Goal: Task Accomplishment & Management: Manage account settings

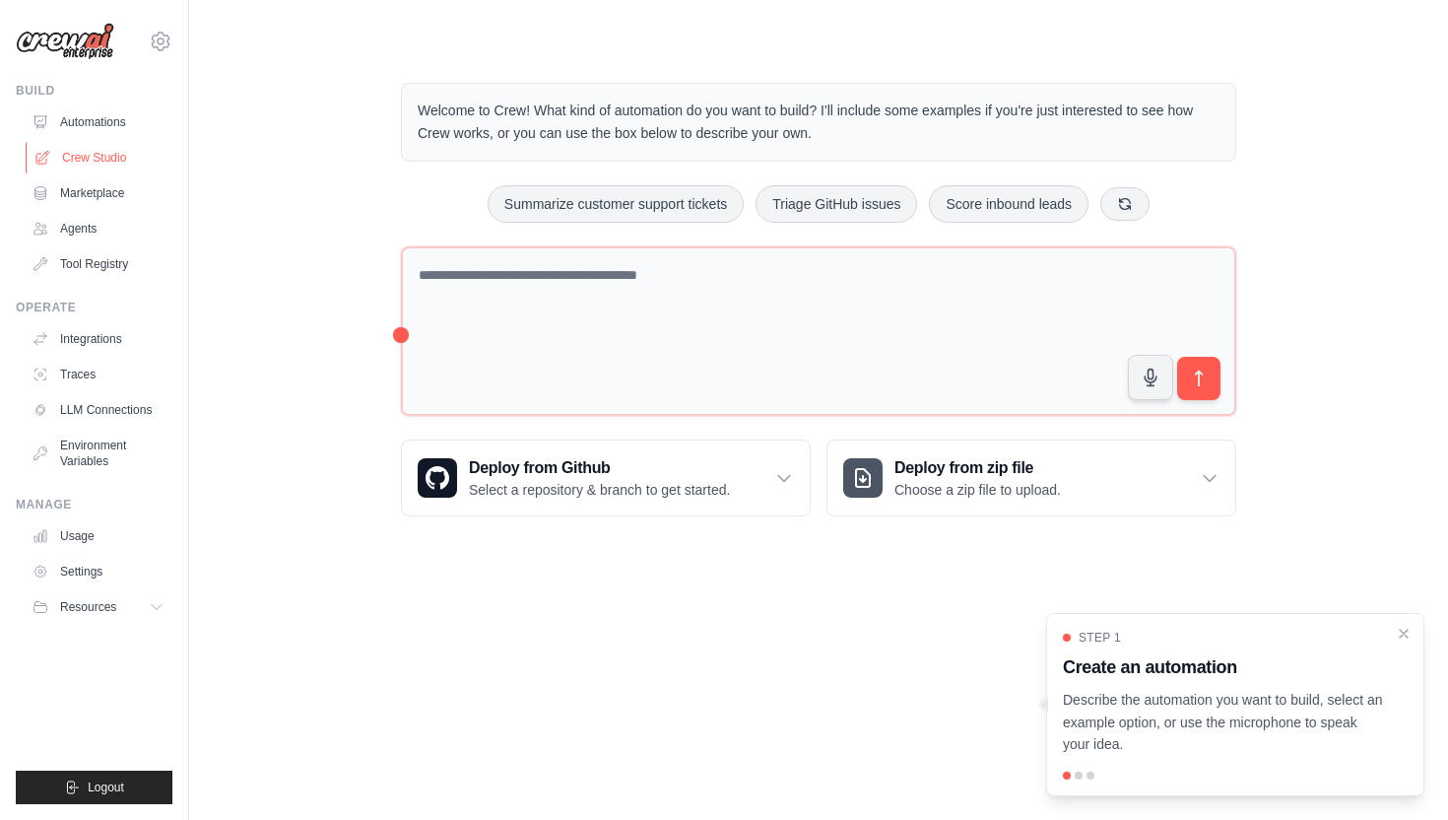
click at [84, 154] on link "Crew Studio" at bounding box center [100, 158] width 149 height 32
click at [302, 162] on div "Welcome to Crew! What kind of automation do you want to build? I'll include som…" at bounding box center [819, 299] width 1196 height 497
click at [82, 147] on link "Crew Studio" at bounding box center [100, 158] width 149 height 32
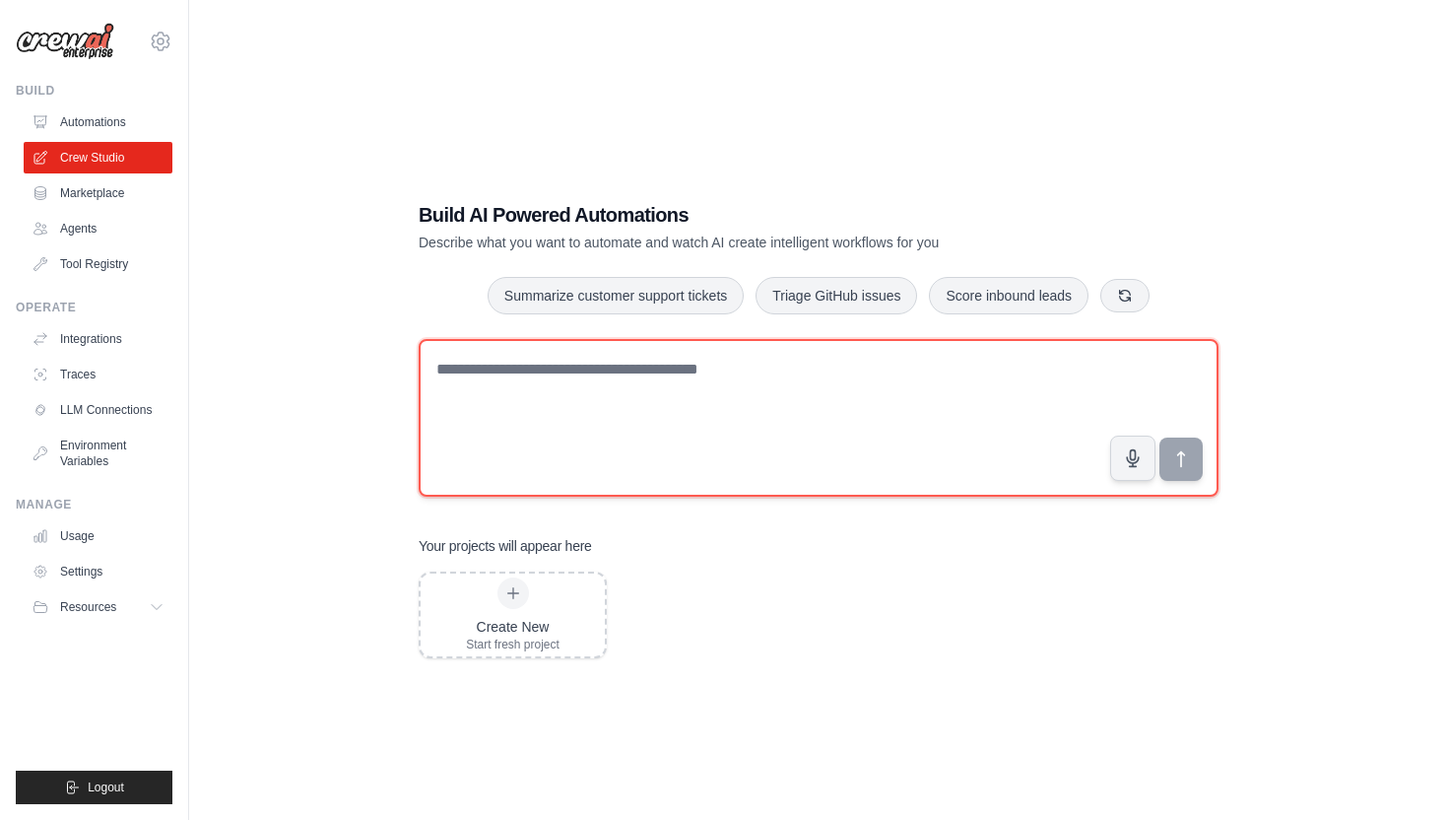
click at [720, 382] on textarea at bounding box center [819, 418] width 800 height 158
type textarea "*"
drag, startPoint x: 671, startPoint y: 376, endPoint x: 323, endPoint y: 336, distance: 350.2
click at [322, 336] on div "**********" at bounding box center [819, 430] width 1196 height 820
type textarea "*"
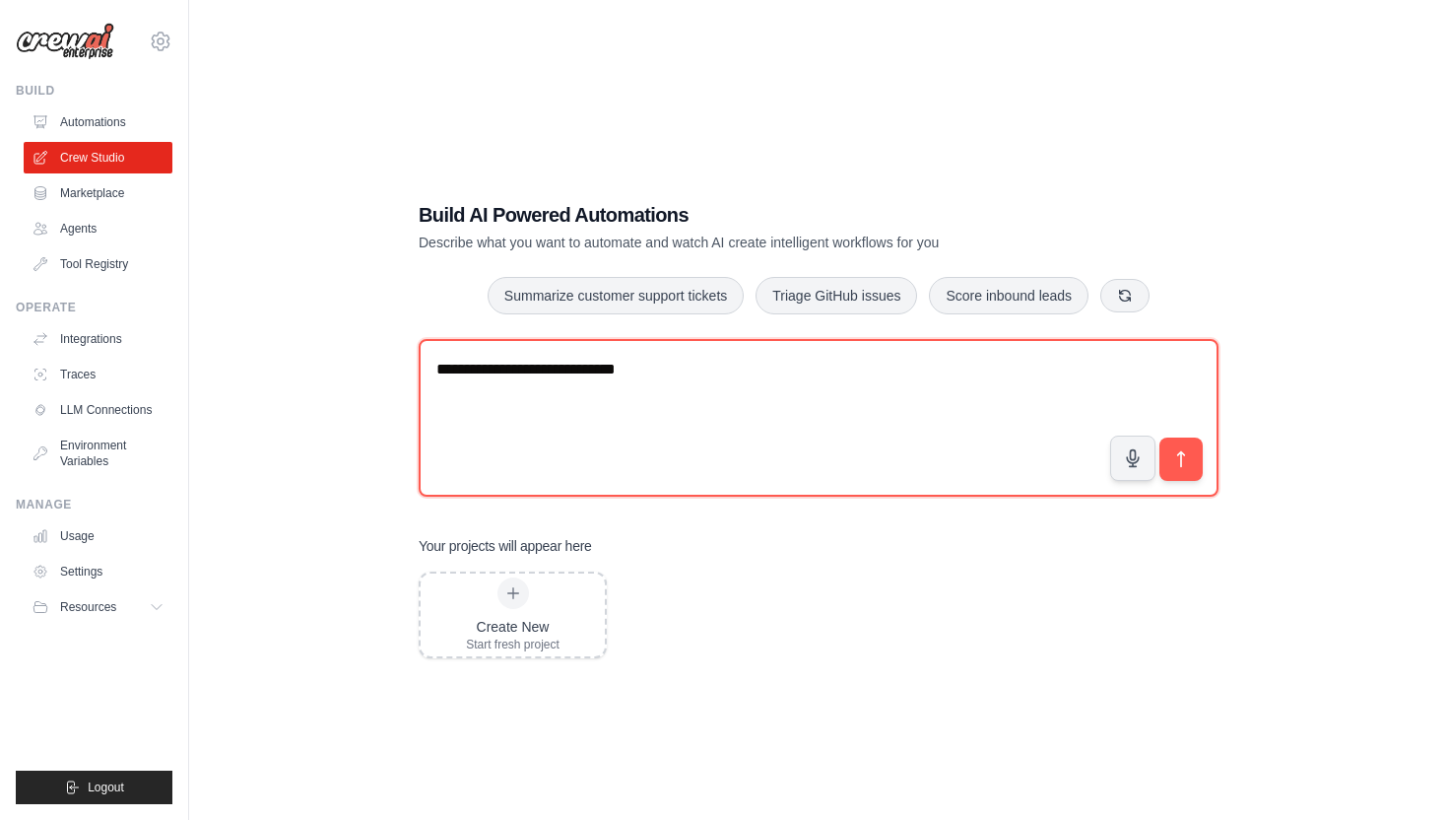
type textarea "**********"
drag, startPoint x: 749, startPoint y: 378, endPoint x: 118, endPoint y: 366, distance: 630.7
click at [117, 366] on div "iuryliberato@hotmail.com Settings Build Automations Crew Studio" at bounding box center [724, 429] width 1448 height 859
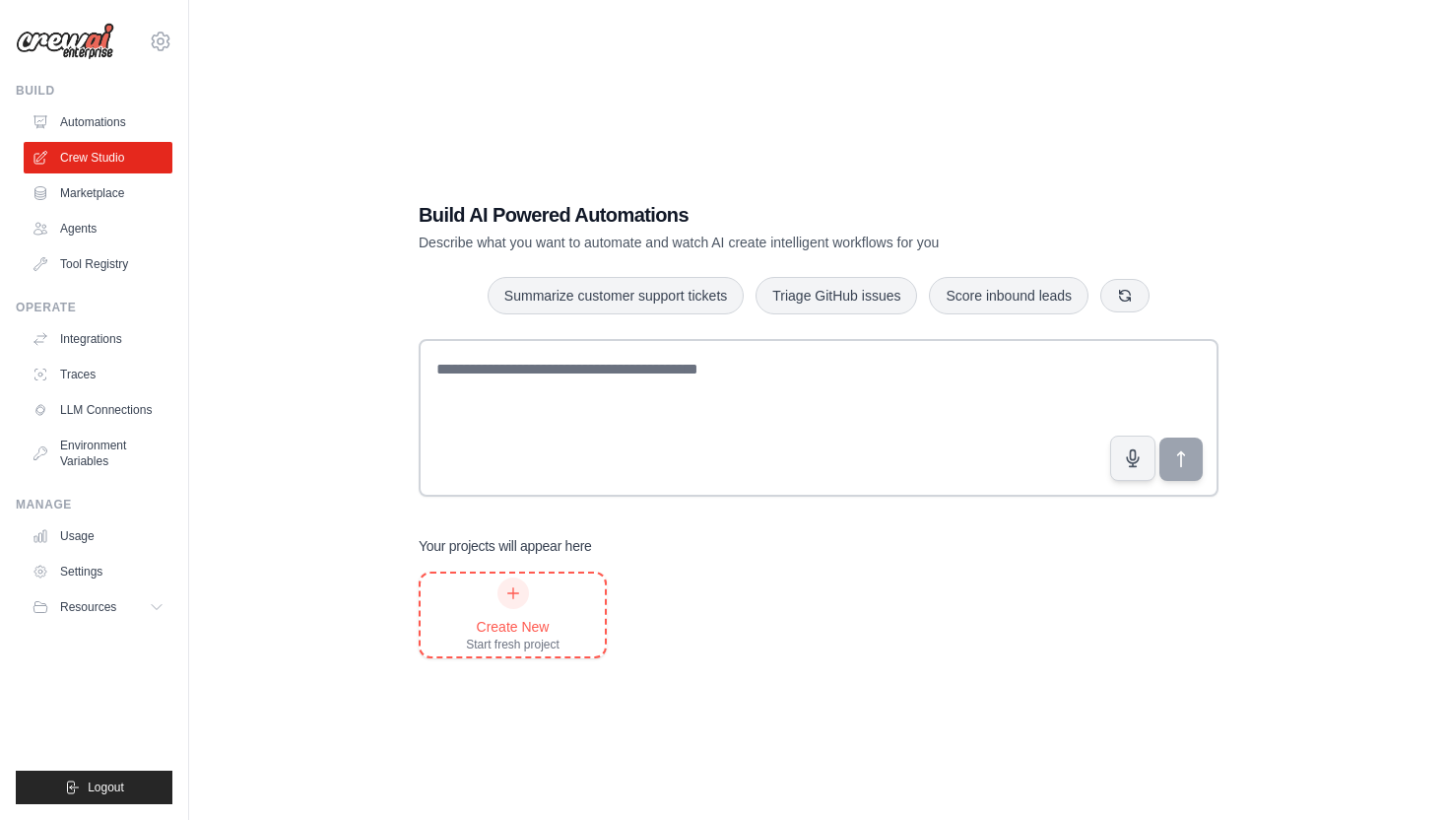
click at [527, 607] on div "Create New Start fresh project" at bounding box center [513, 614] width 94 height 75
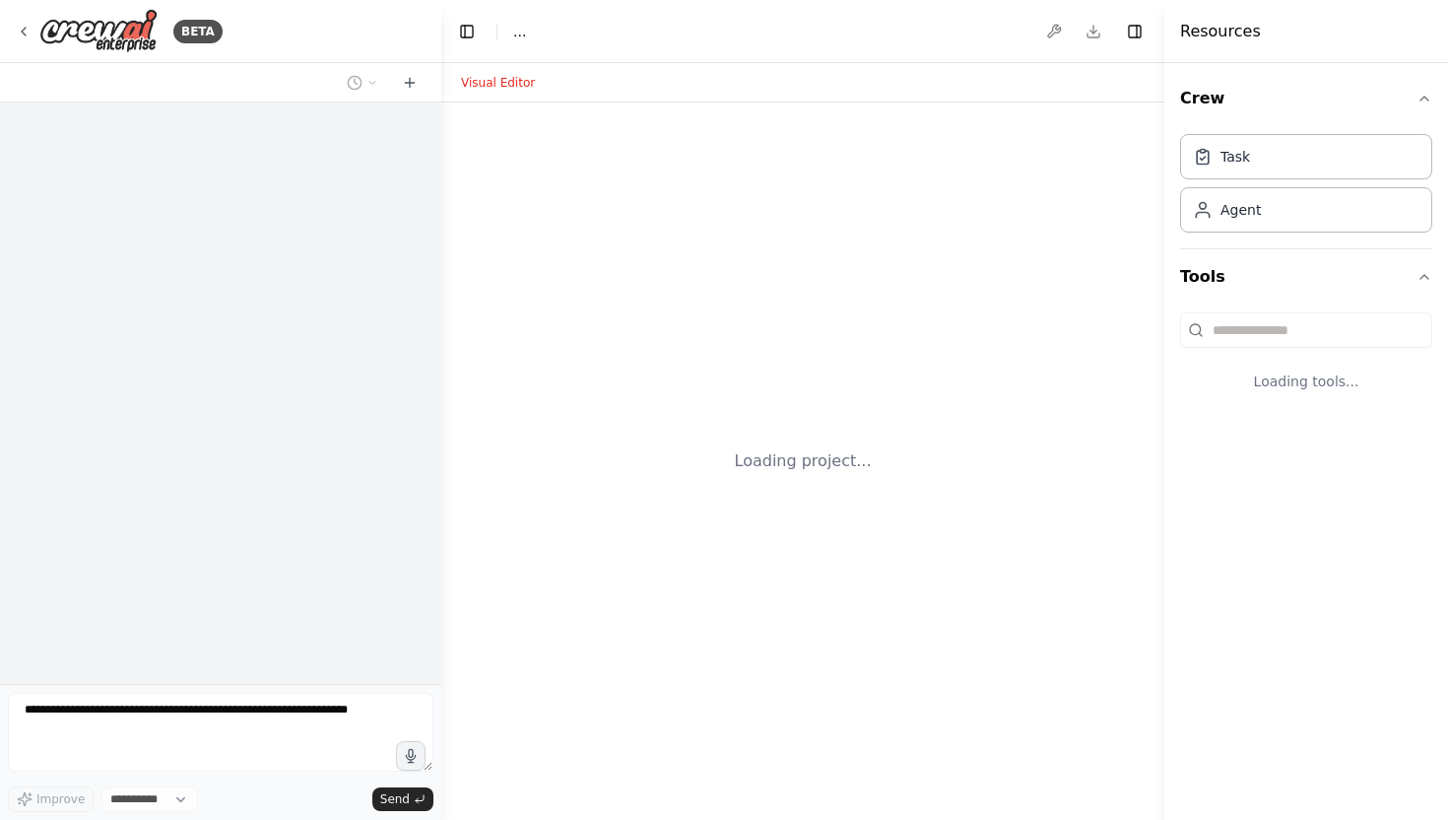
select select "****"
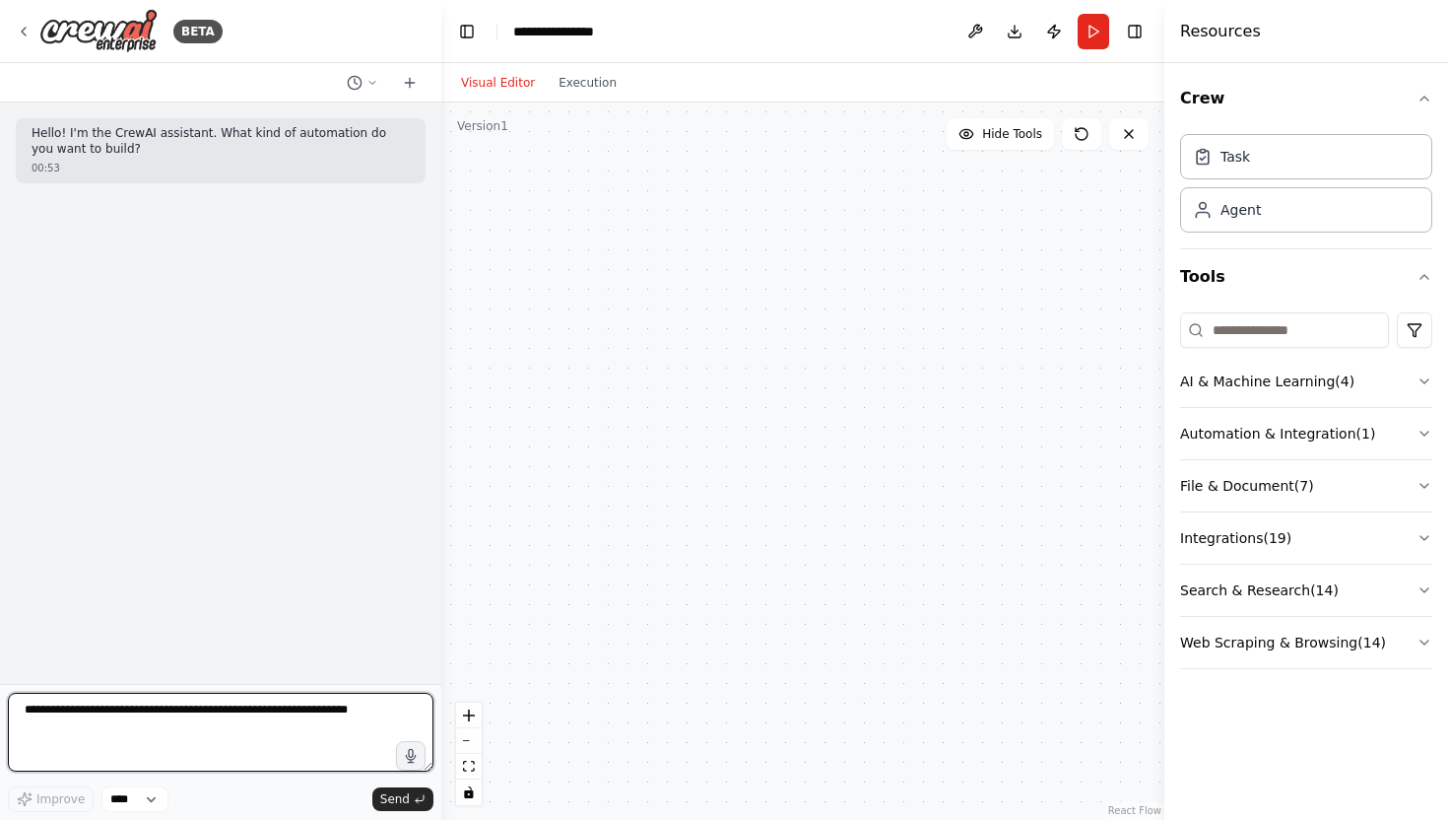
click at [132, 733] on textarea at bounding box center [221, 732] width 426 height 79
click at [216, 719] on textarea "**********" at bounding box center [221, 732] width 426 height 79
type textarea "**********"
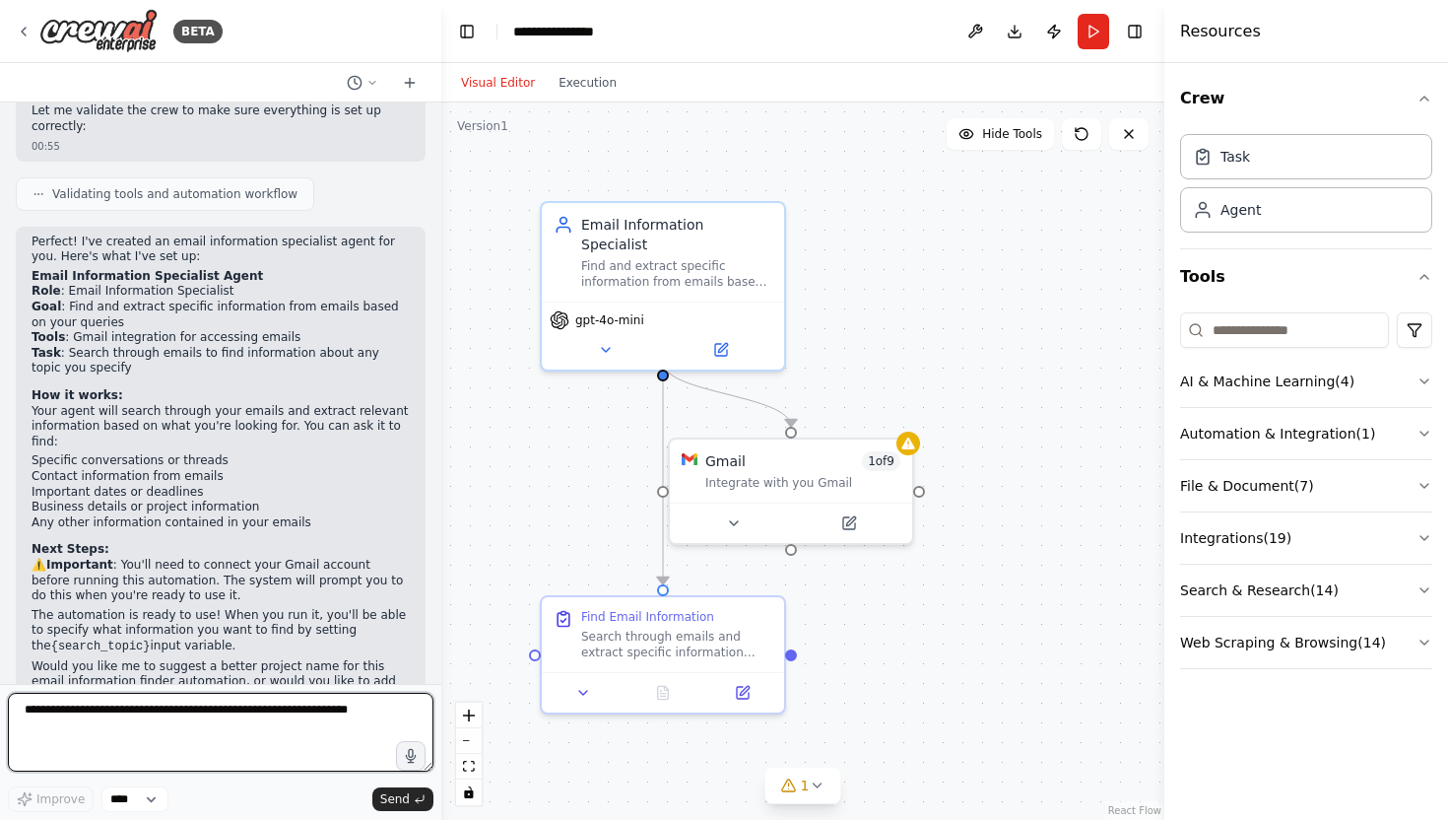
scroll to position [1258, 0]
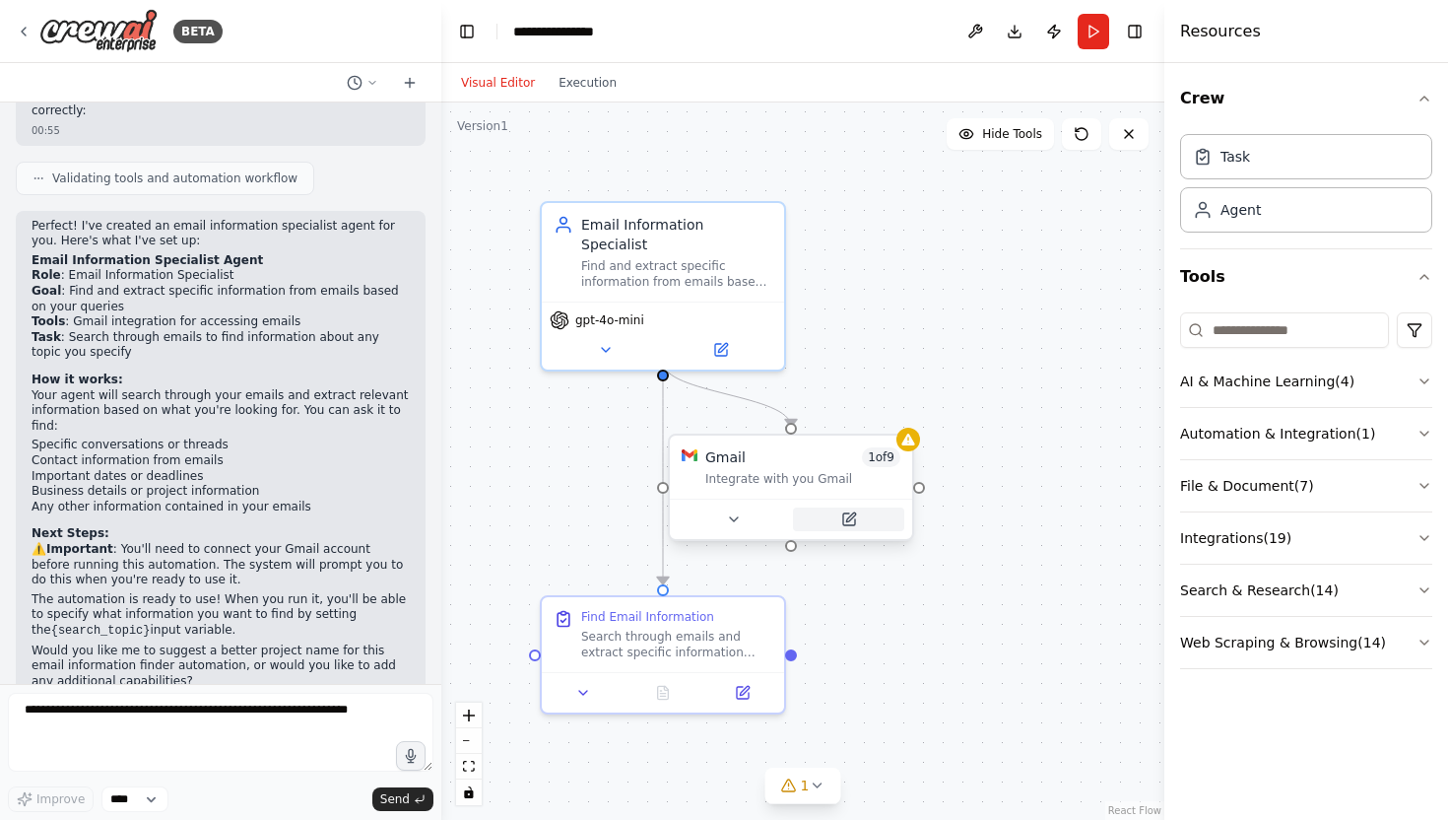
click at [853, 522] on icon at bounding box center [849, 519] width 12 height 12
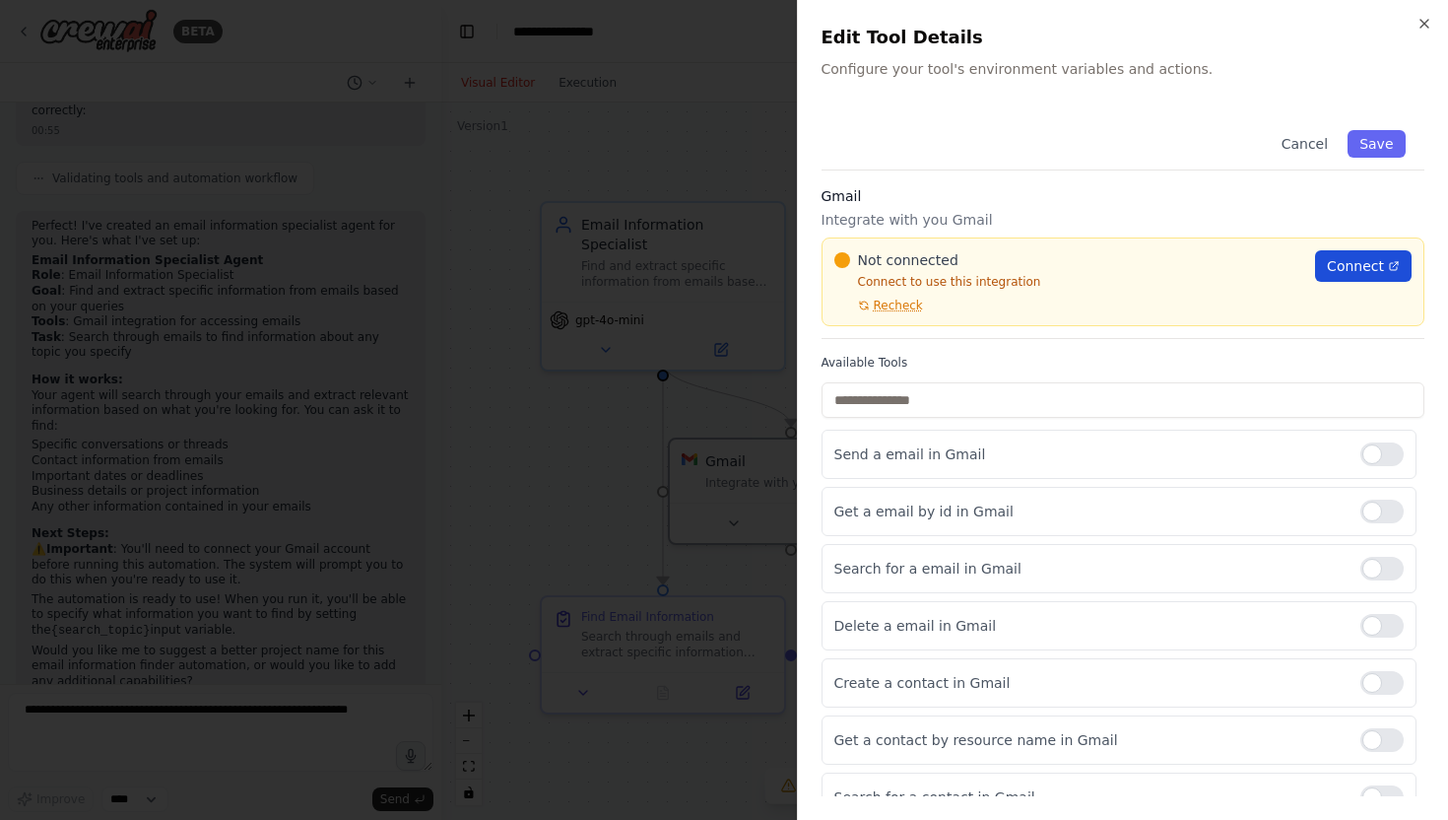
click at [1362, 268] on span "Connect" at bounding box center [1355, 266] width 57 height 20
click at [1425, 20] on icon "button" at bounding box center [1425, 24] width 16 height 16
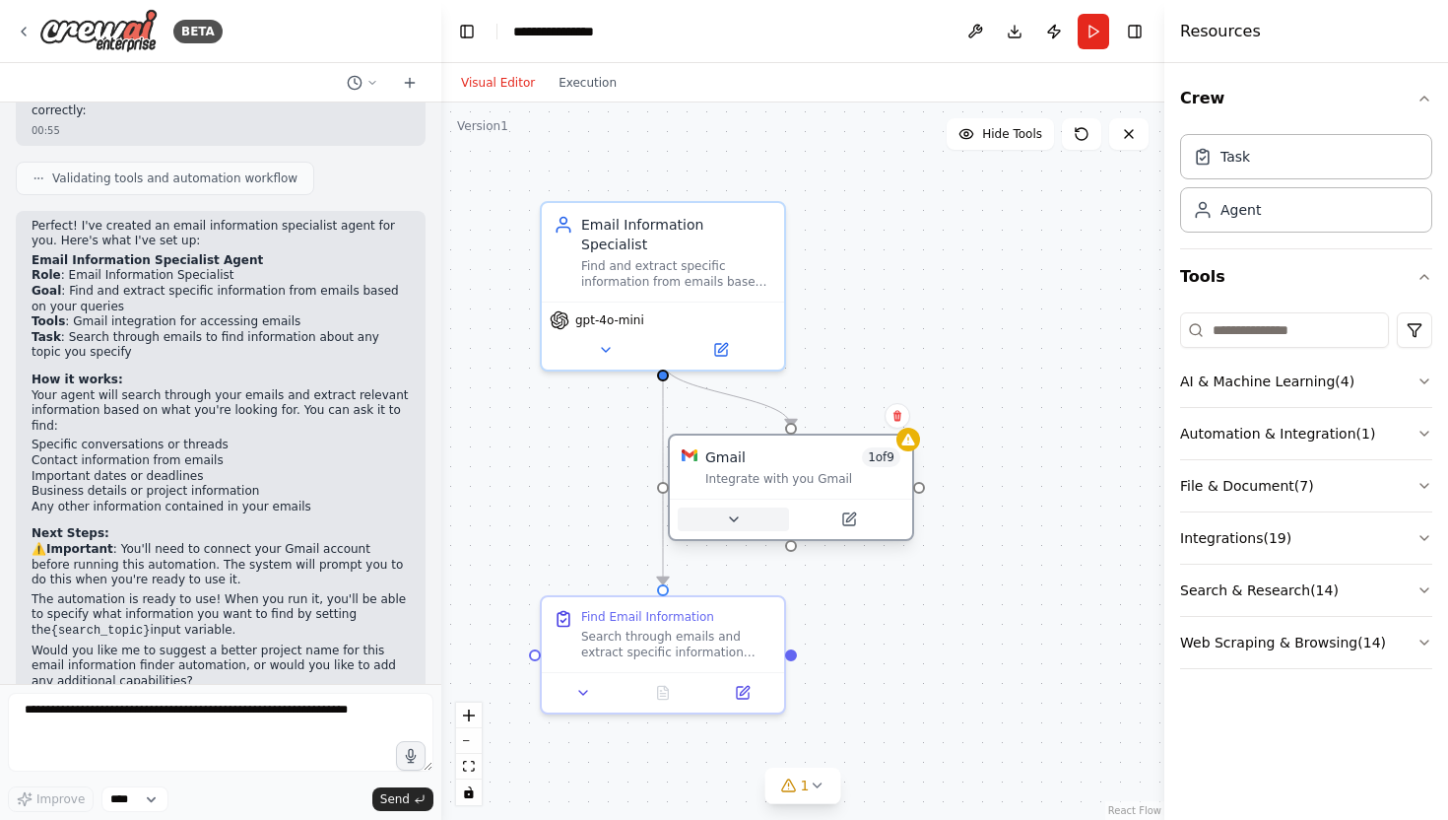
click at [743, 523] on button at bounding box center [733, 519] width 111 height 24
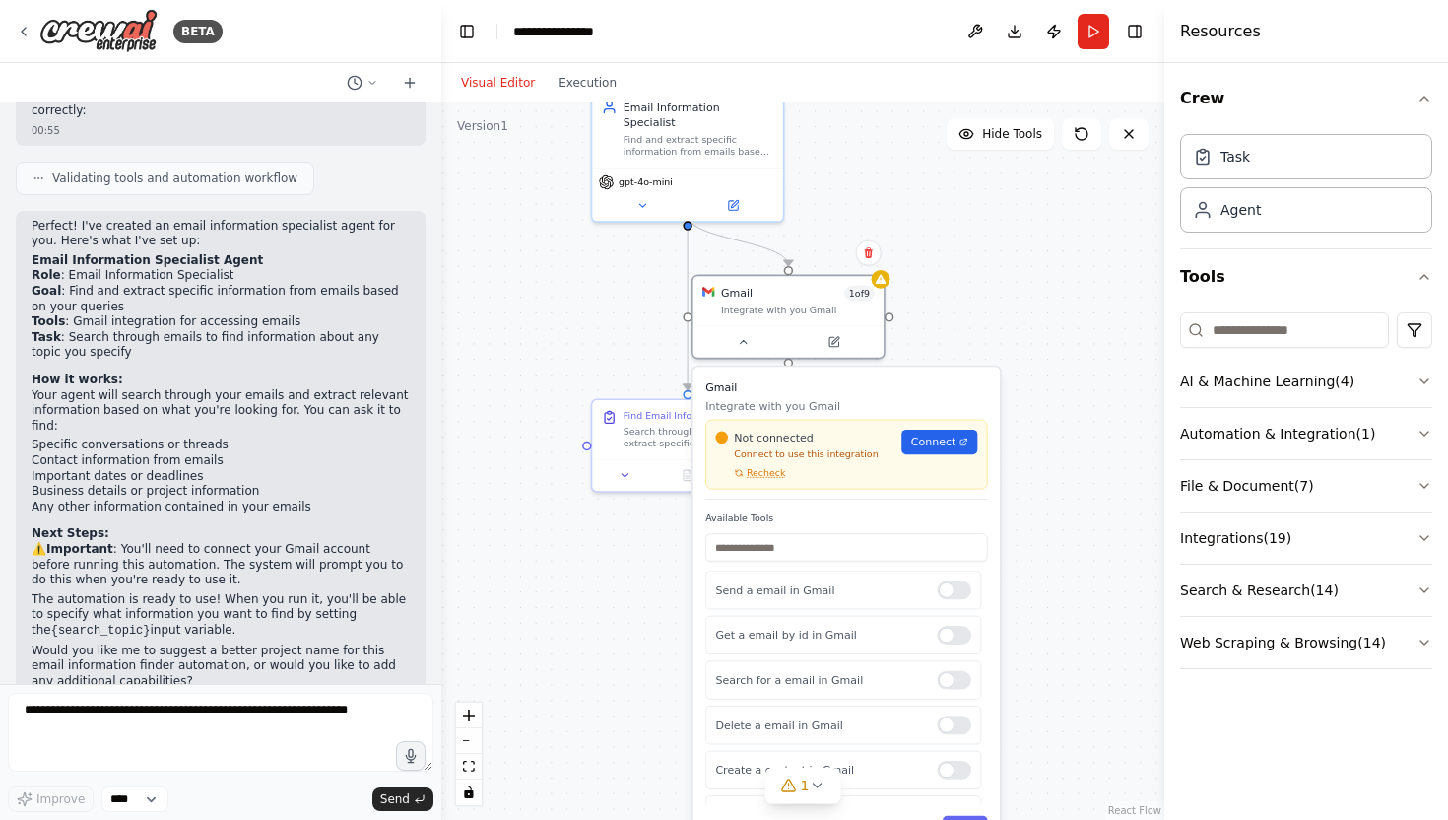
drag, startPoint x: 996, startPoint y: 440, endPoint x: 982, endPoint y: 286, distance: 155.3
click at [982, 286] on div ".deletable-edge-delete-btn { width: 20px; height: 20px; border: 0px solid #ffff…" at bounding box center [802, 460] width 723 height 717
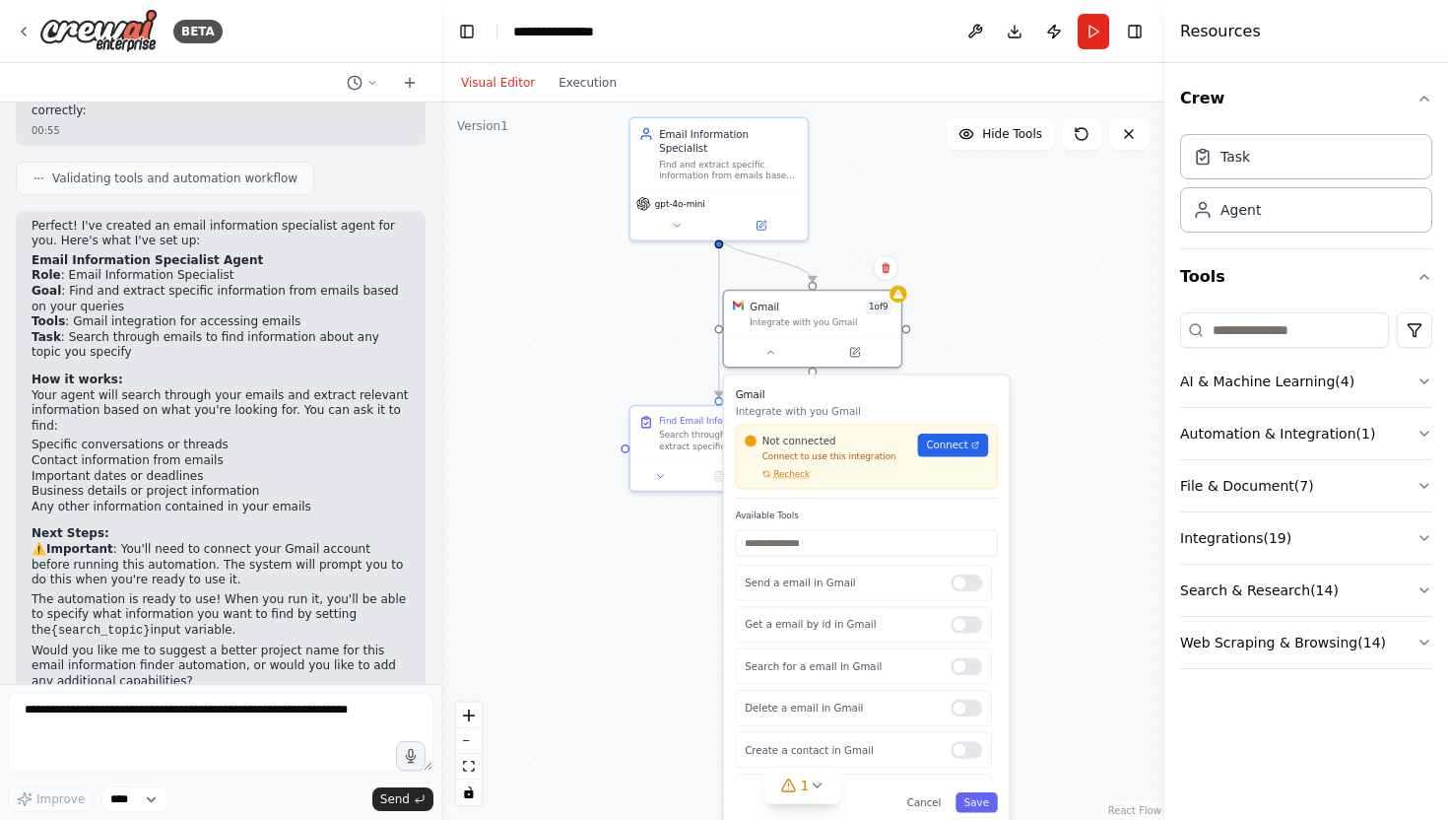
click at [986, 306] on div ".deletable-edge-delete-btn { width: 20px; height: 20px; border: 0px solid #ffff…" at bounding box center [802, 460] width 723 height 717
drag, startPoint x: 769, startPoint y: 428, endPoint x: 613, endPoint y: 311, distance: 194.3
click at [613, 311] on div "Search through emails and extract specific information based on the user's quer…" at bounding box center [571, 322] width 140 height 23
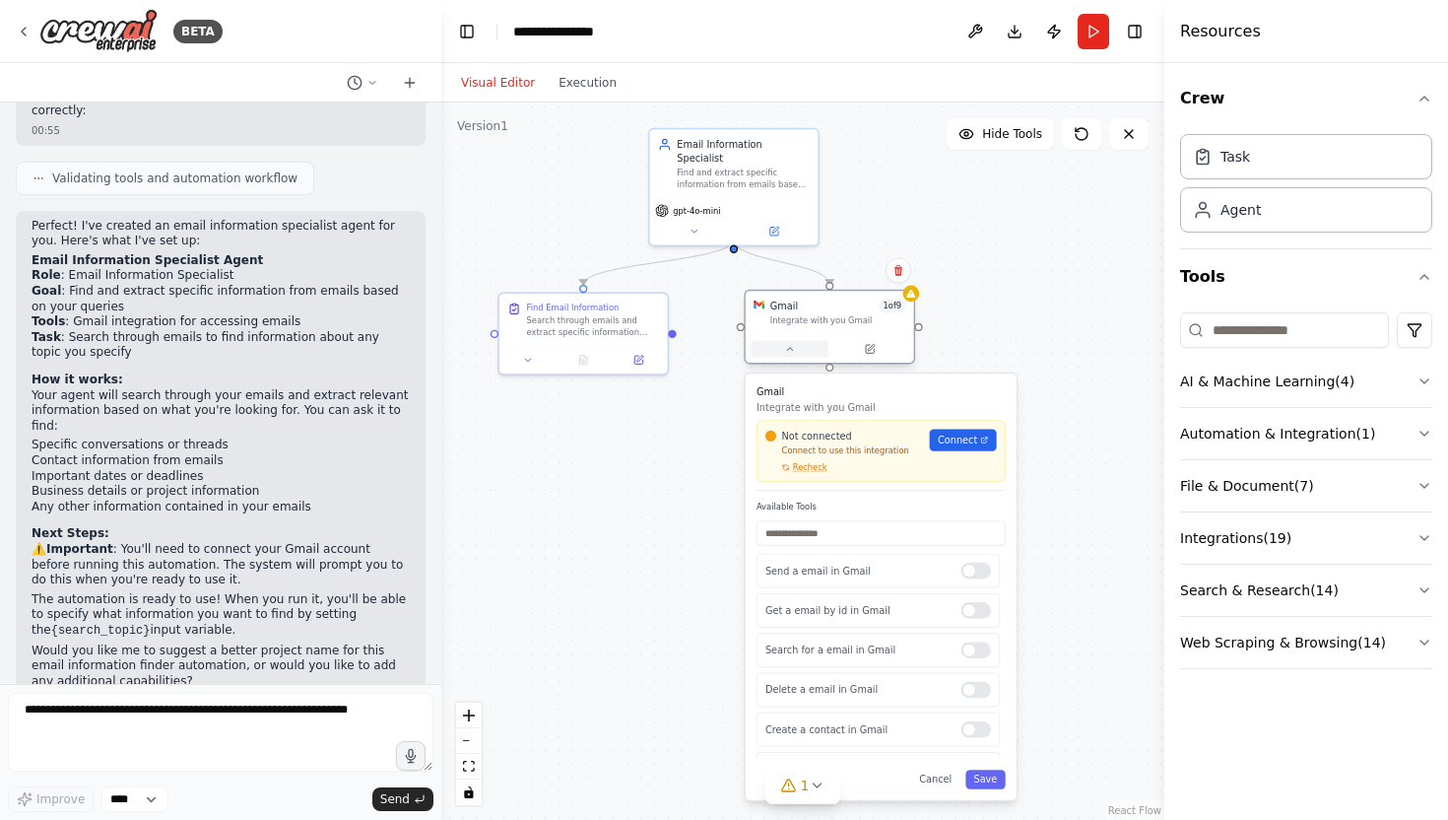
click at [774, 347] on button at bounding box center [789, 349] width 77 height 17
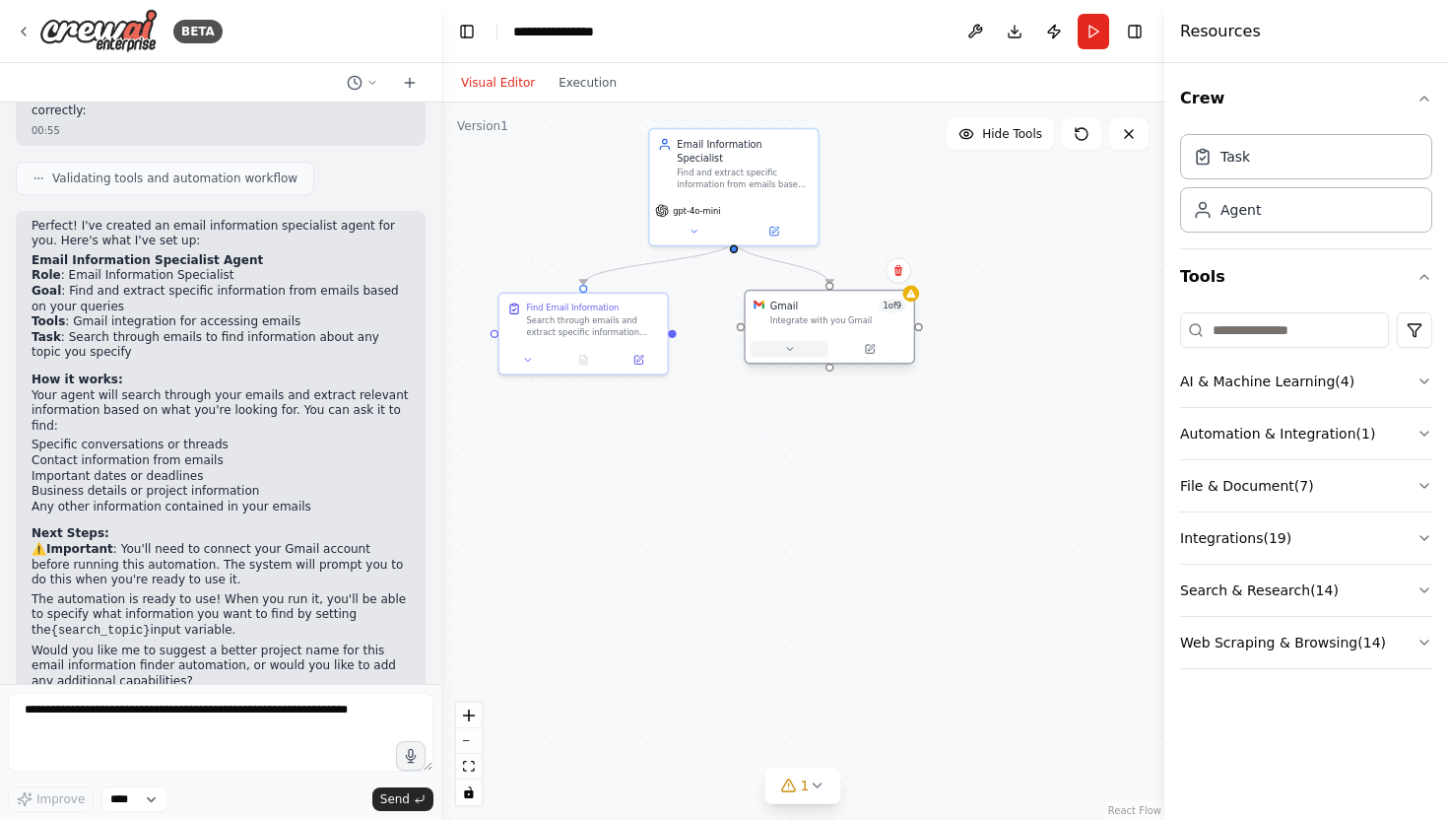
click at [776, 348] on button at bounding box center [789, 349] width 77 height 17
click at [1233, 227] on div "Agent" at bounding box center [1306, 208] width 252 height 45
click at [1241, 210] on div "Agent" at bounding box center [1241, 209] width 40 height 20
click at [1001, 136] on span "Hide Tools" at bounding box center [1012, 134] width 60 height 16
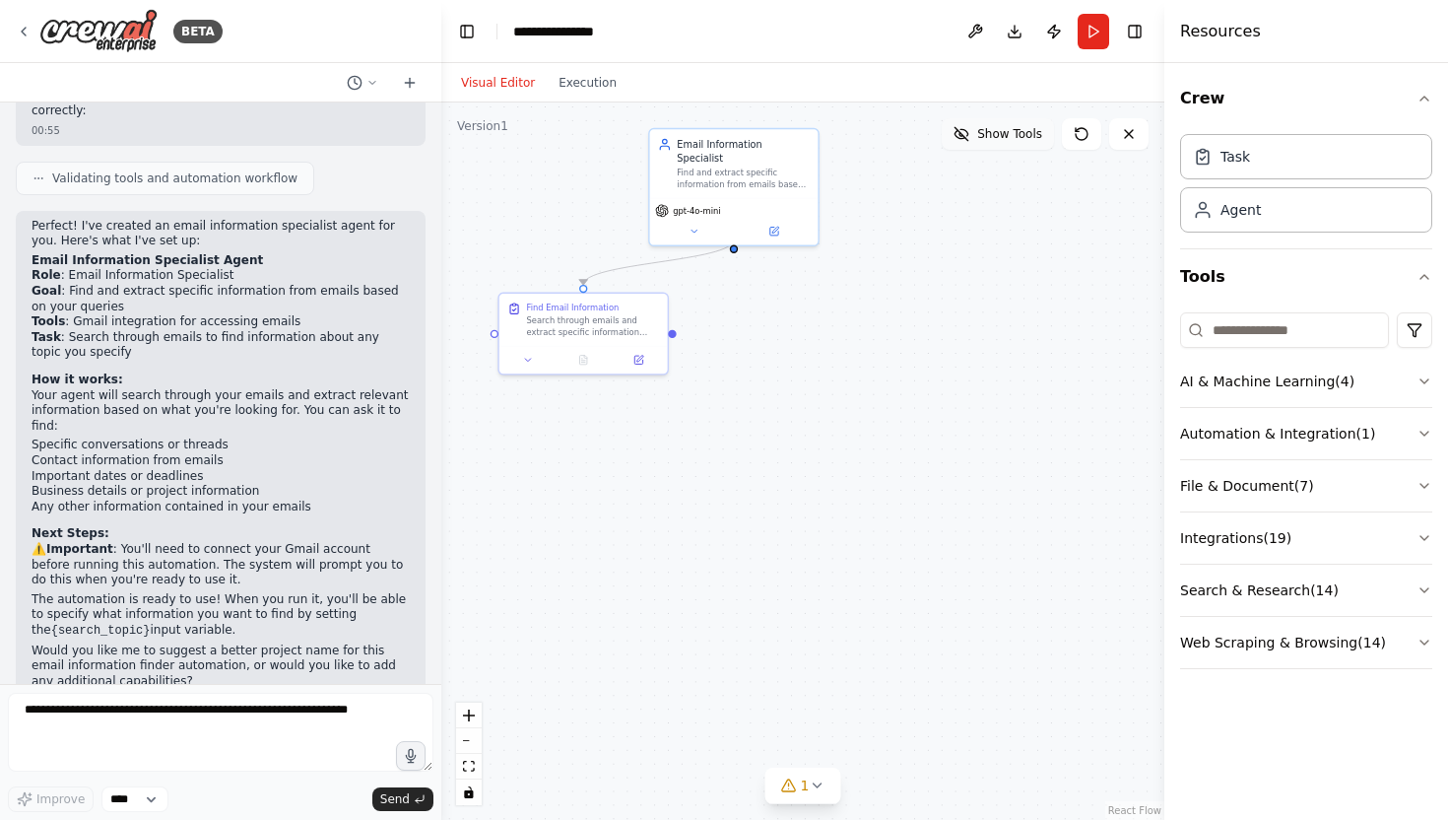
click at [1001, 136] on span "Show Tools" at bounding box center [1009, 134] width 65 height 16
click at [637, 367] on div at bounding box center [584, 357] width 168 height 28
click at [640, 357] on icon at bounding box center [639, 357] width 8 height 8
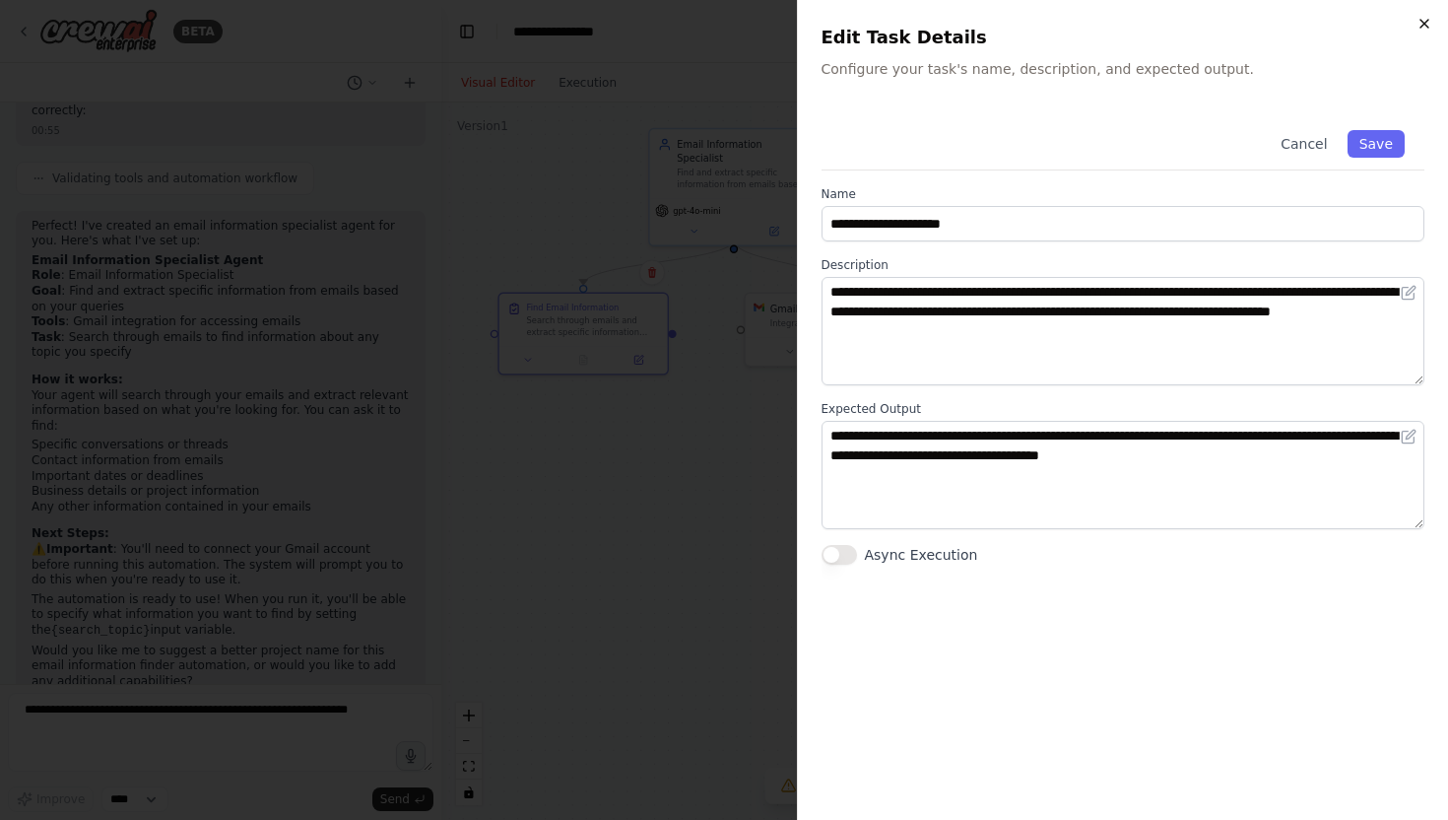
click at [1426, 23] on icon "button" at bounding box center [1425, 24] width 8 height 8
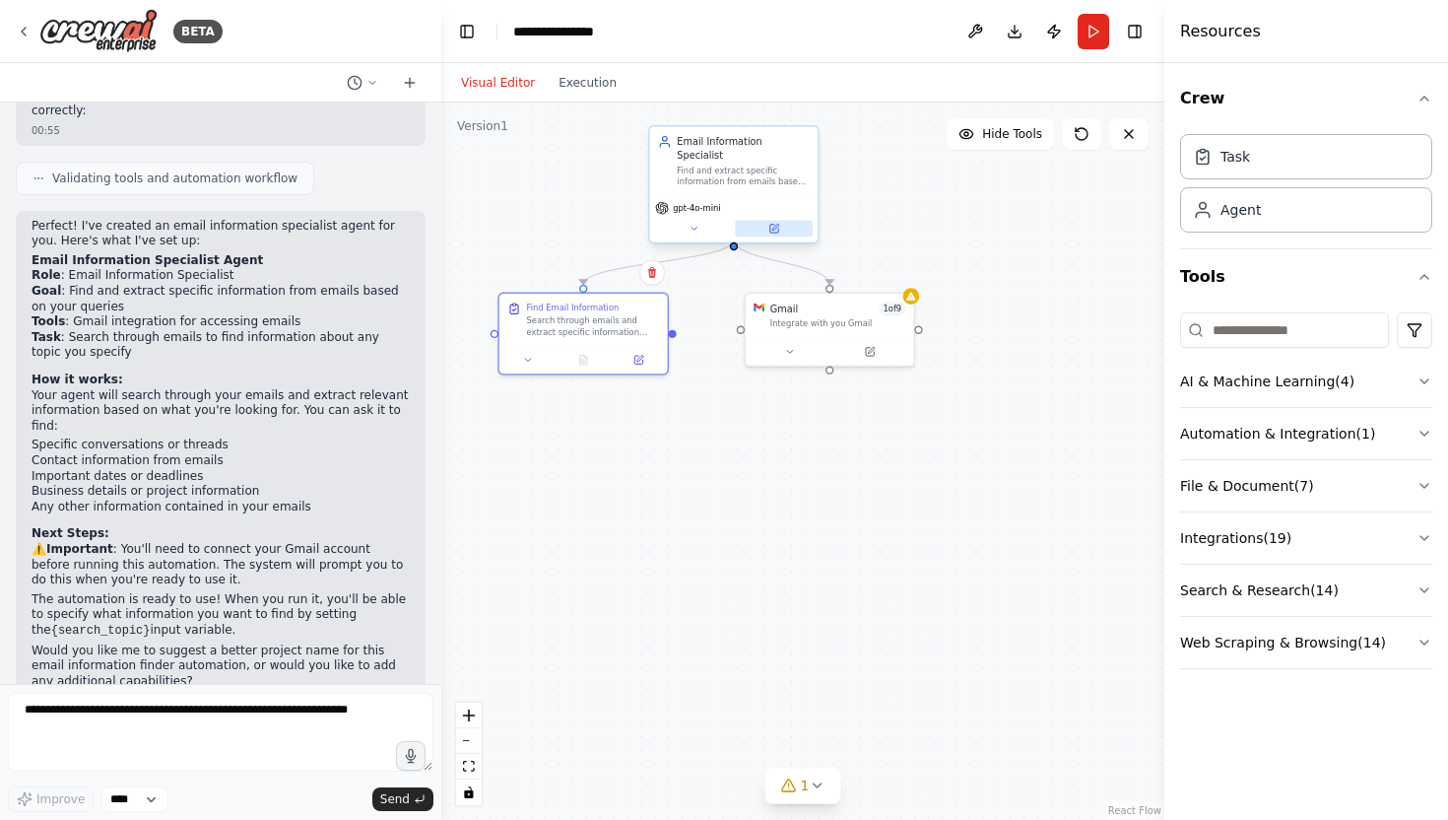
click at [783, 221] on button at bounding box center [773, 229] width 77 height 17
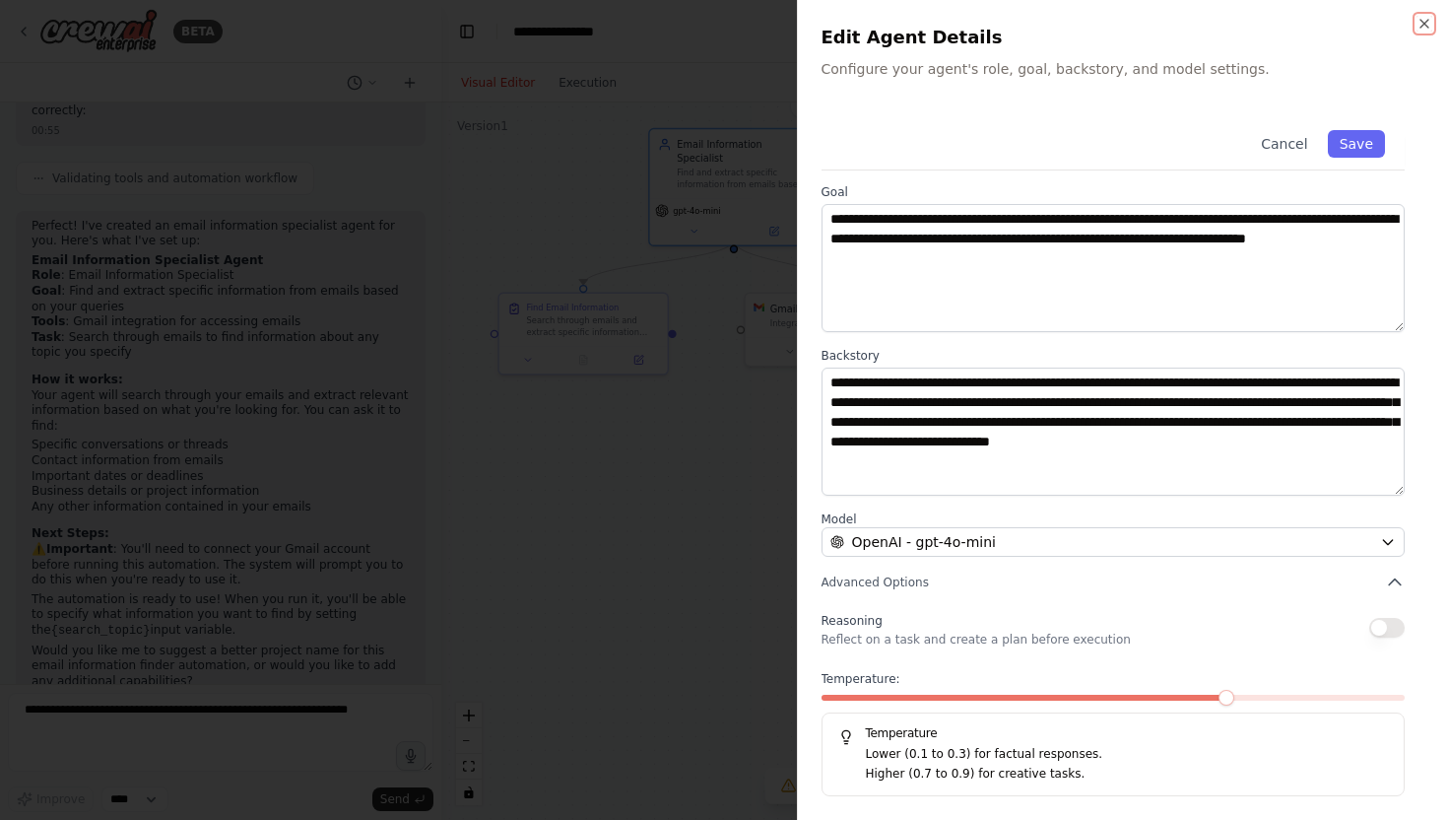
scroll to position [0, 0]
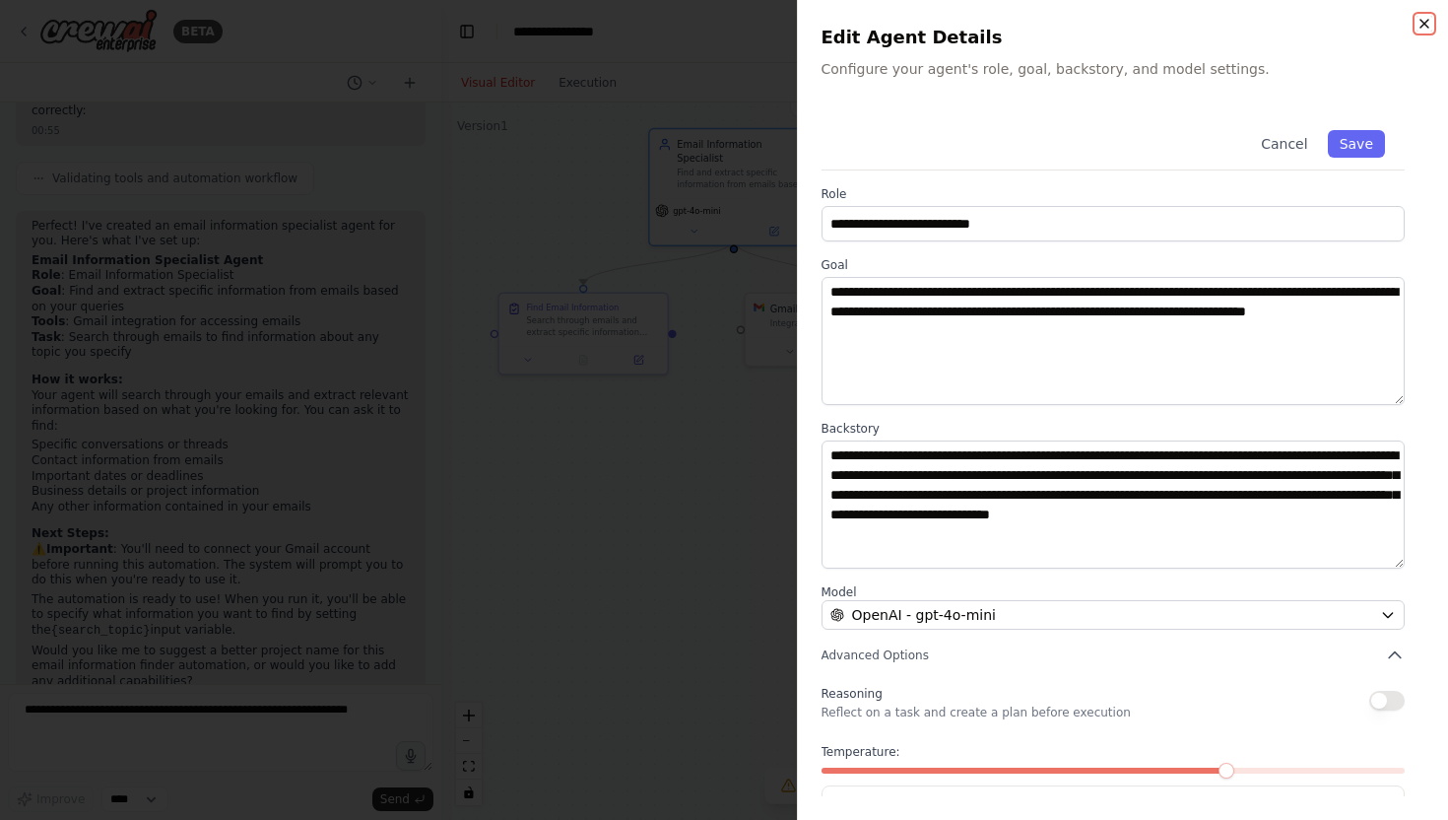
click at [1419, 19] on icon "button" at bounding box center [1425, 24] width 16 height 16
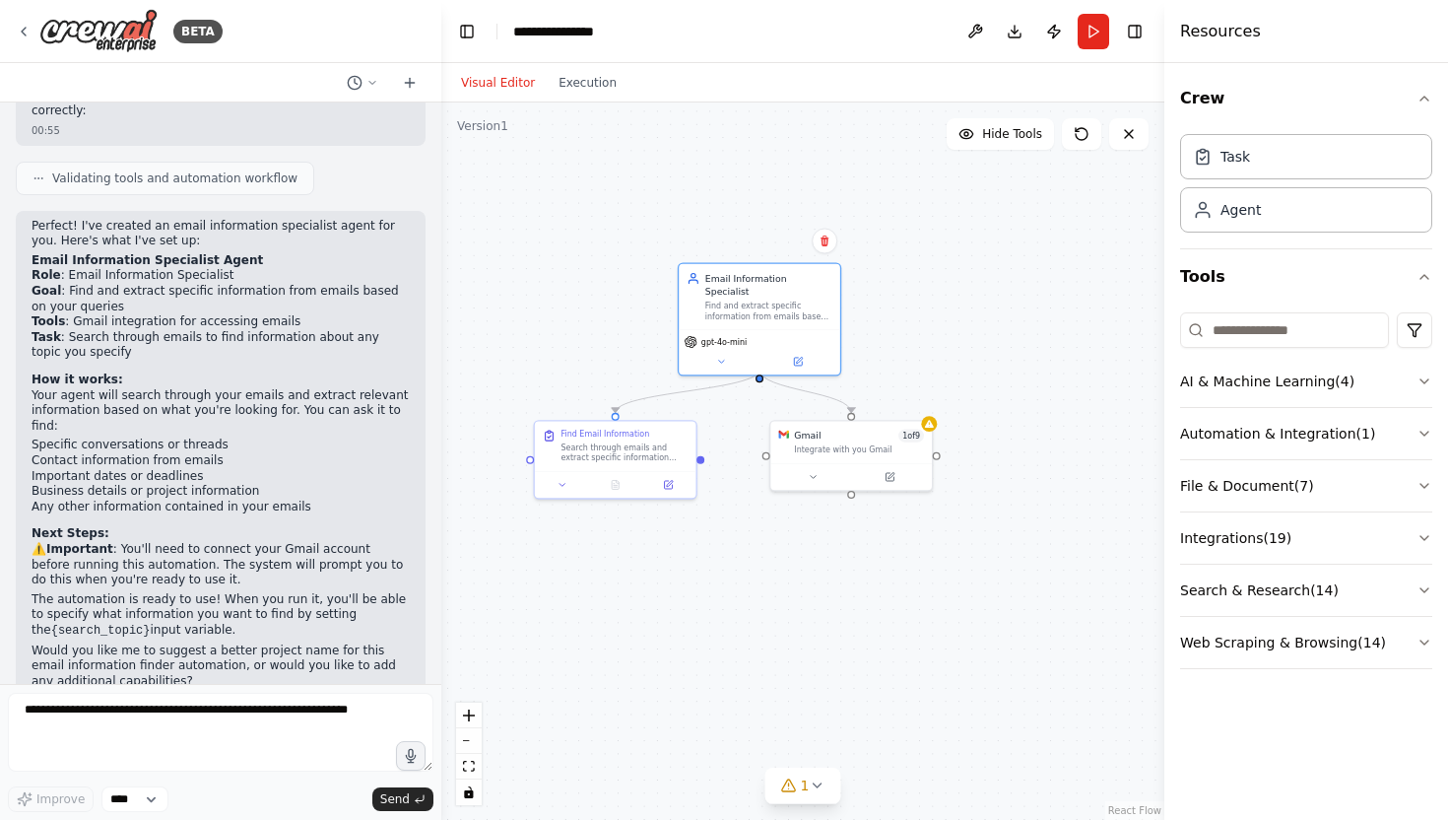
drag, startPoint x: 770, startPoint y: 437, endPoint x: 794, endPoint y: 555, distance: 119.8
click at [794, 555] on div ".deletable-edge-delete-btn { width: 20px; height: 20px; border: 0px solid #ffff…" at bounding box center [802, 460] width 723 height 717
click at [817, 479] on button at bounding box center [815, 472] width 74 height 16
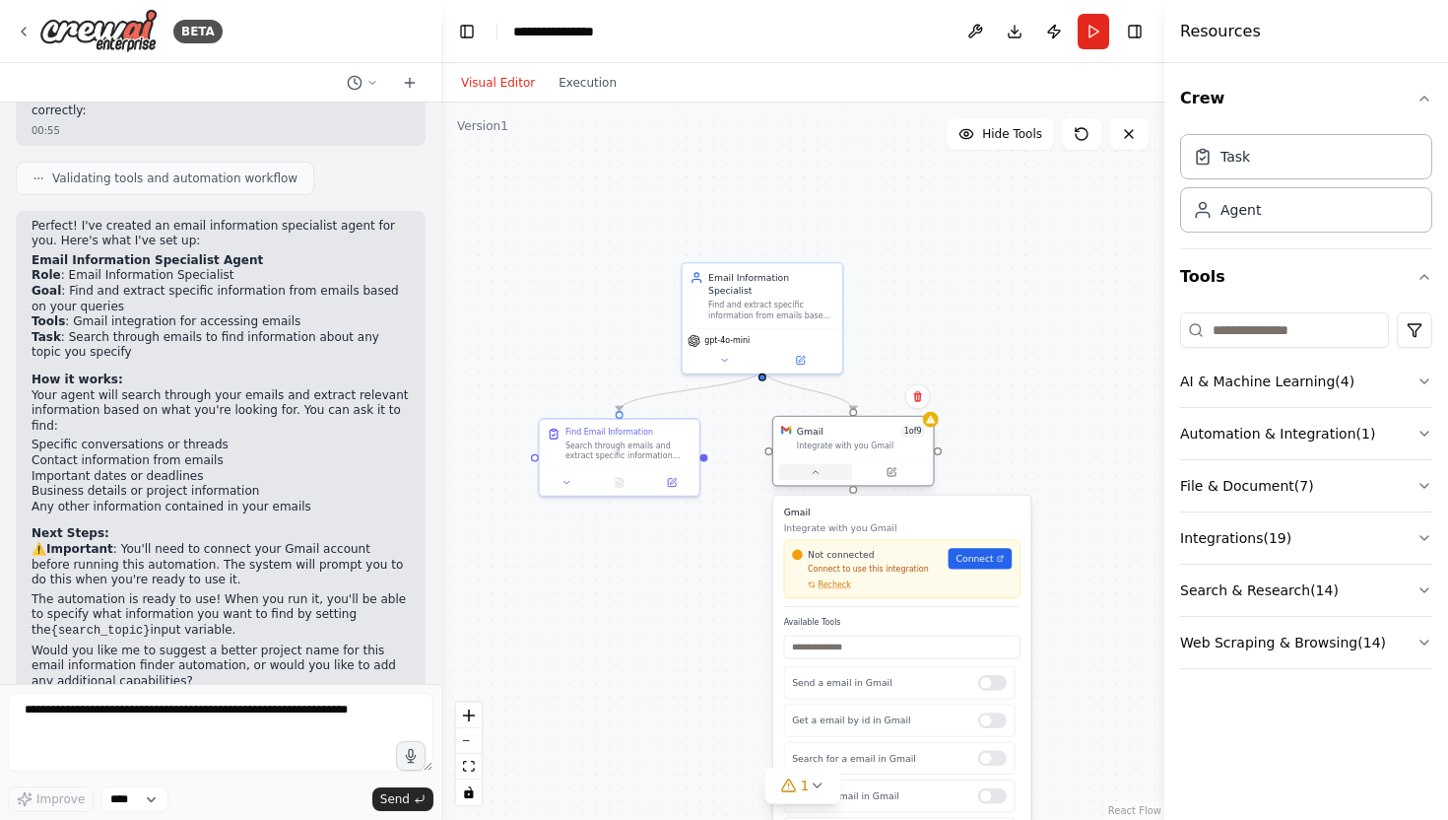
click at [817, 479] on button at bounding box center [815, 472] width 74 height 16
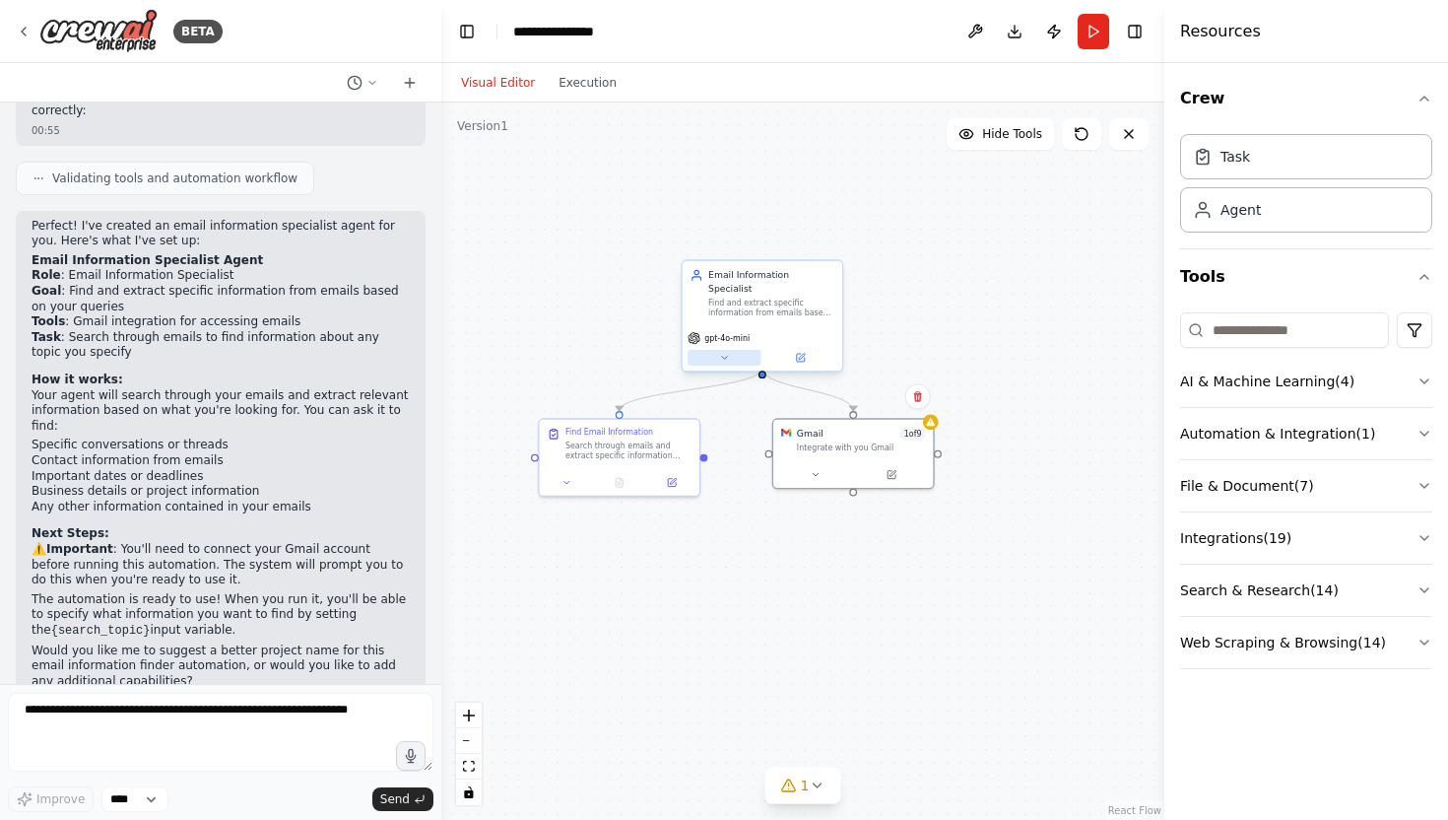
click at [729, 351] on button at bounding box center [725, 358] width 74 height 16
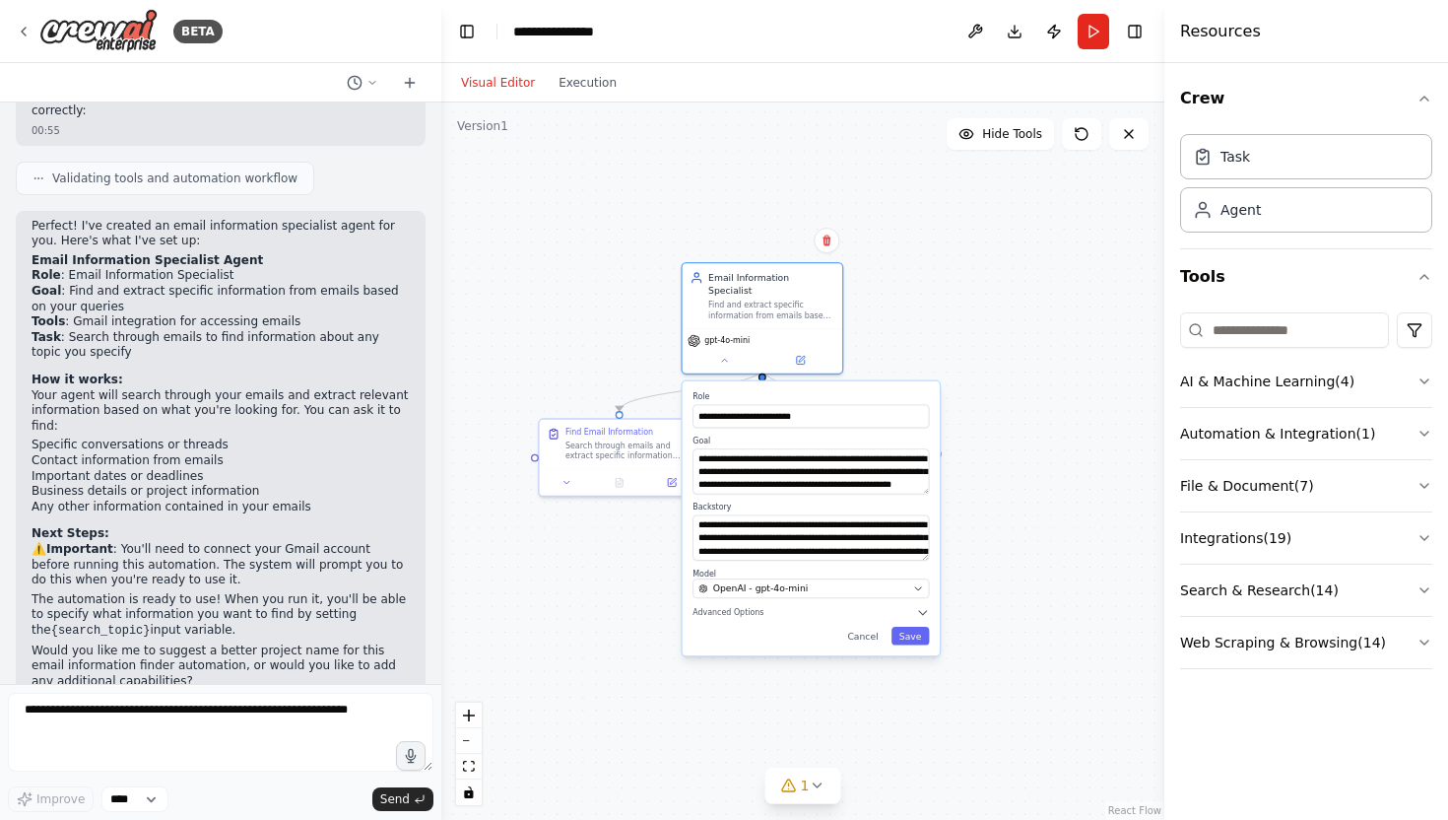
drag, startPoint x: 728, startPoint y: 350, endPoint x: 754, endPoint y: 359, distance: 27.1
click at [728, 355] on icon at bounding box center [724, 360] width 11 height 11
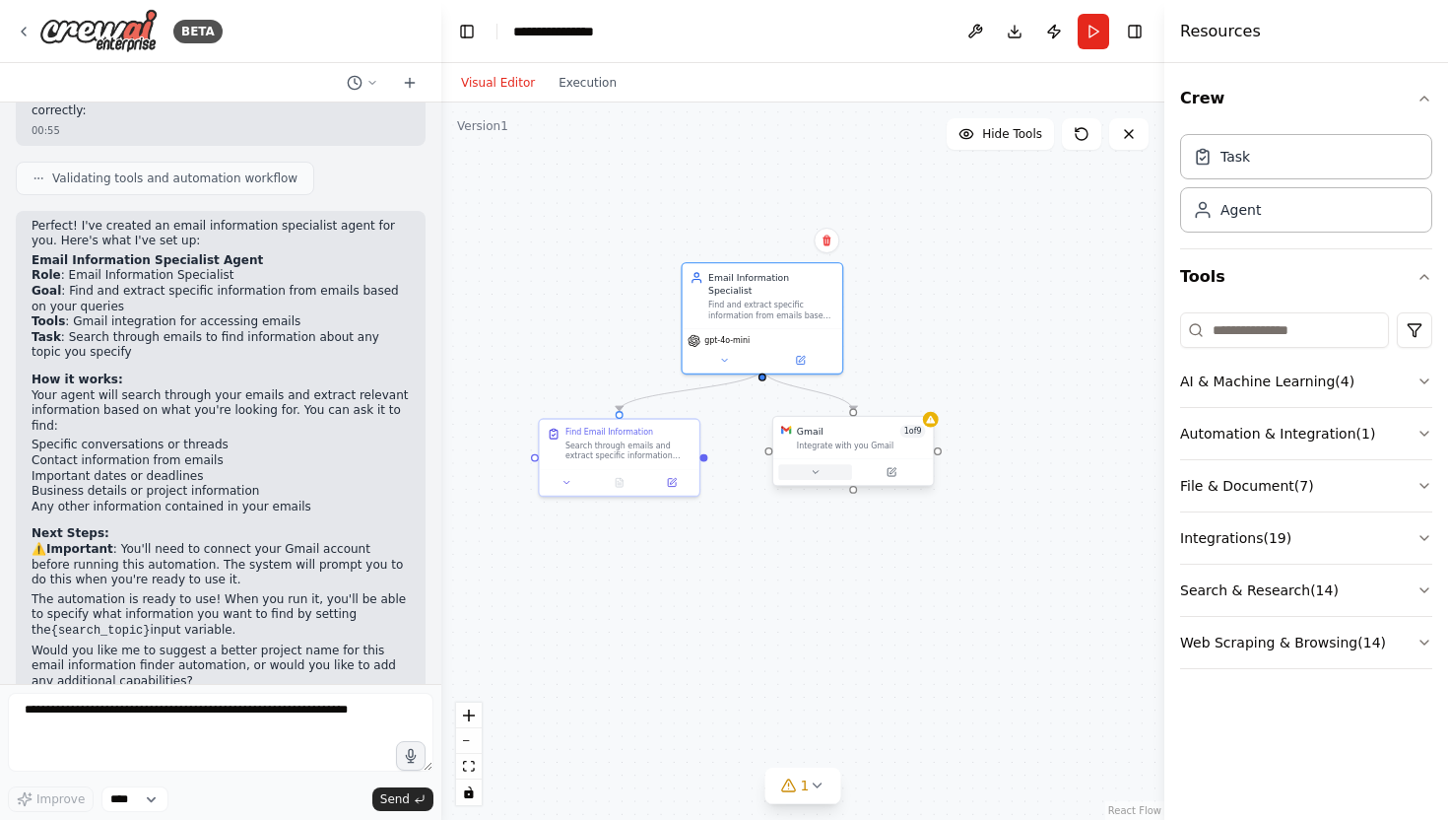
click at [819, 477] on button at bounding box center [815, 472] width 74 height 16
click at [558, 486] on button at bounding box center [567, 480] width 44 height 16
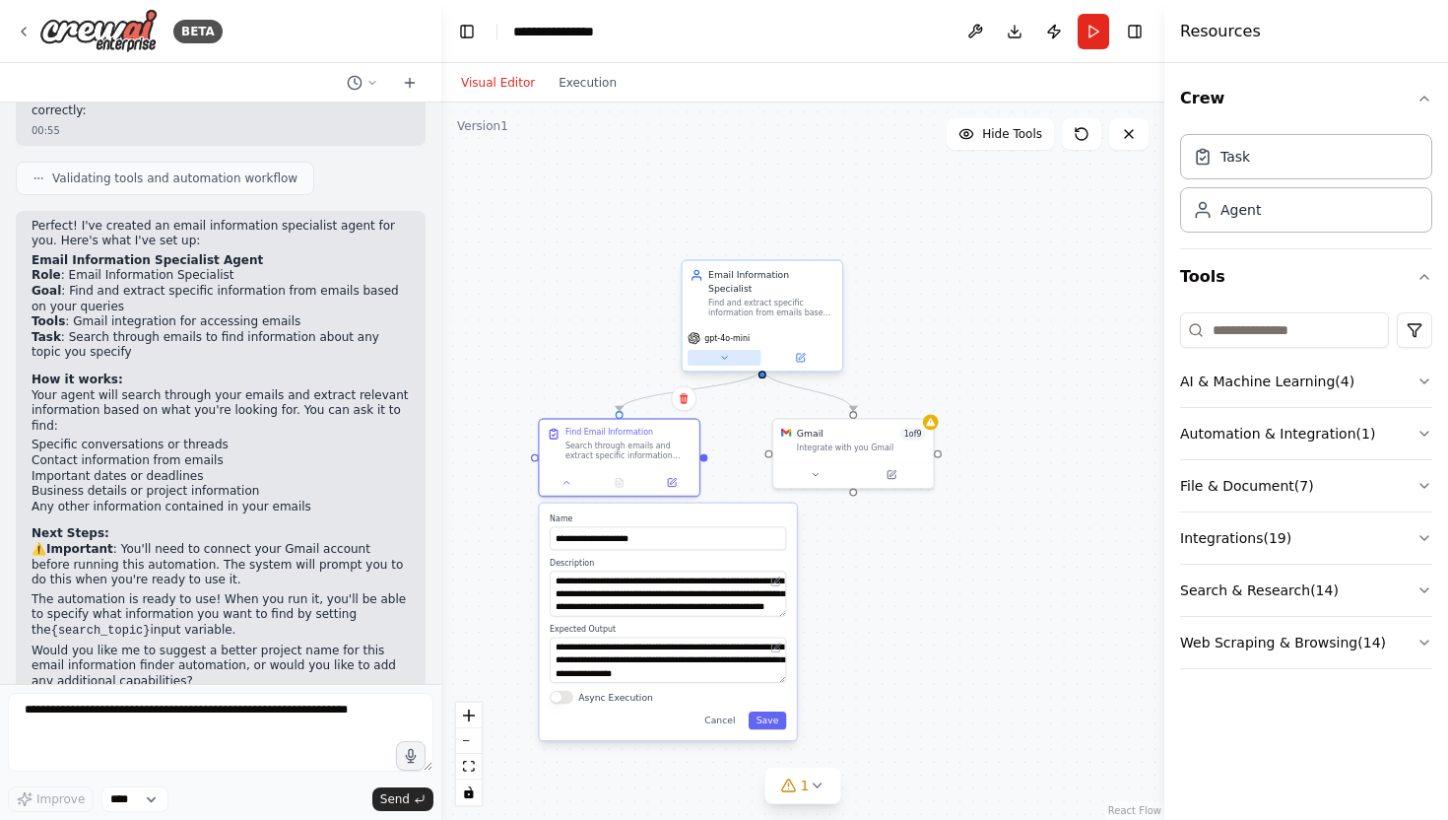
click at [724, 353] on icon at bounding box center [724, 358] width 11 height 11
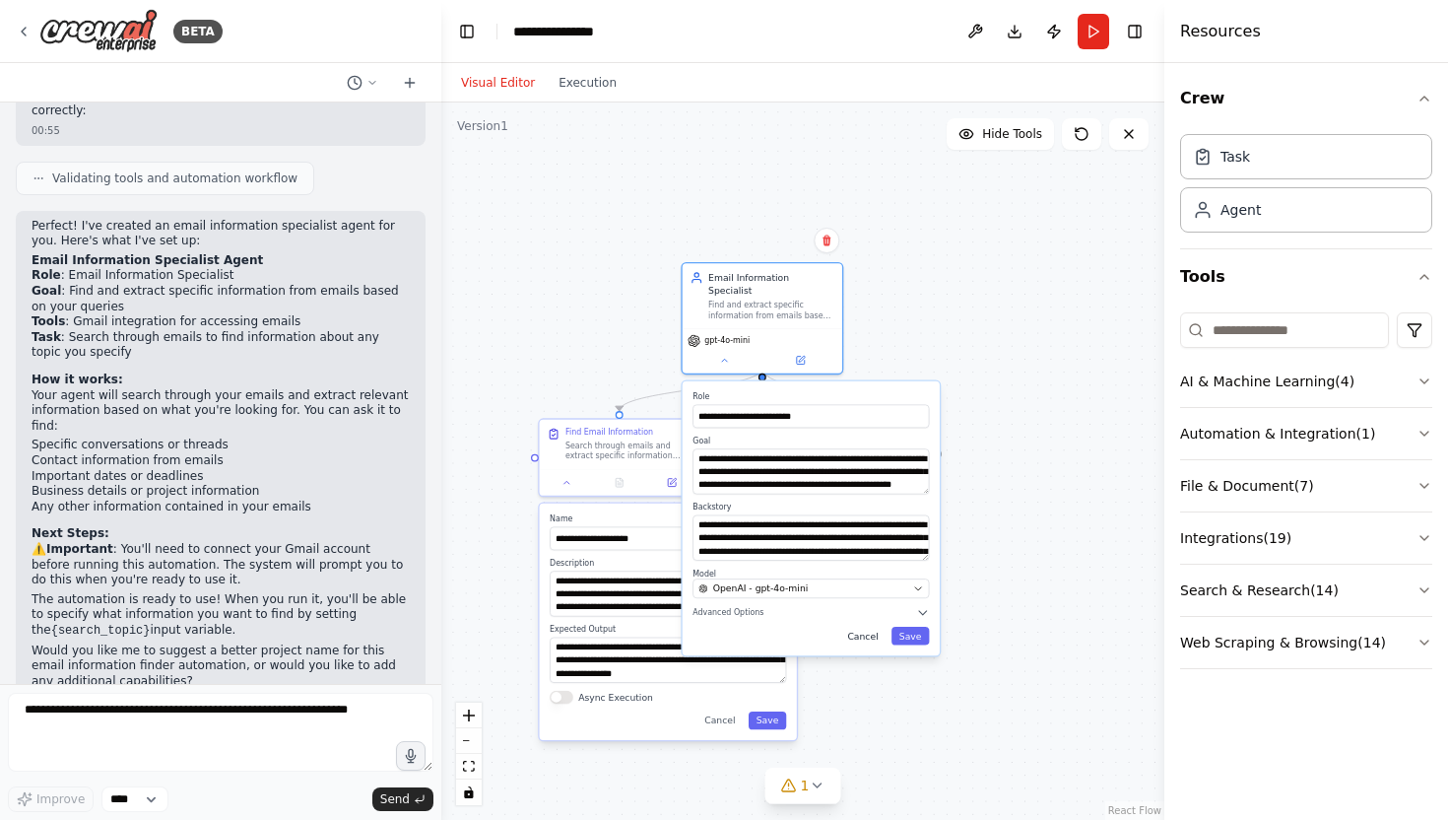
click at [866, 629] on button "Cancel" at bounding box center [862, 636] width 46 height 18
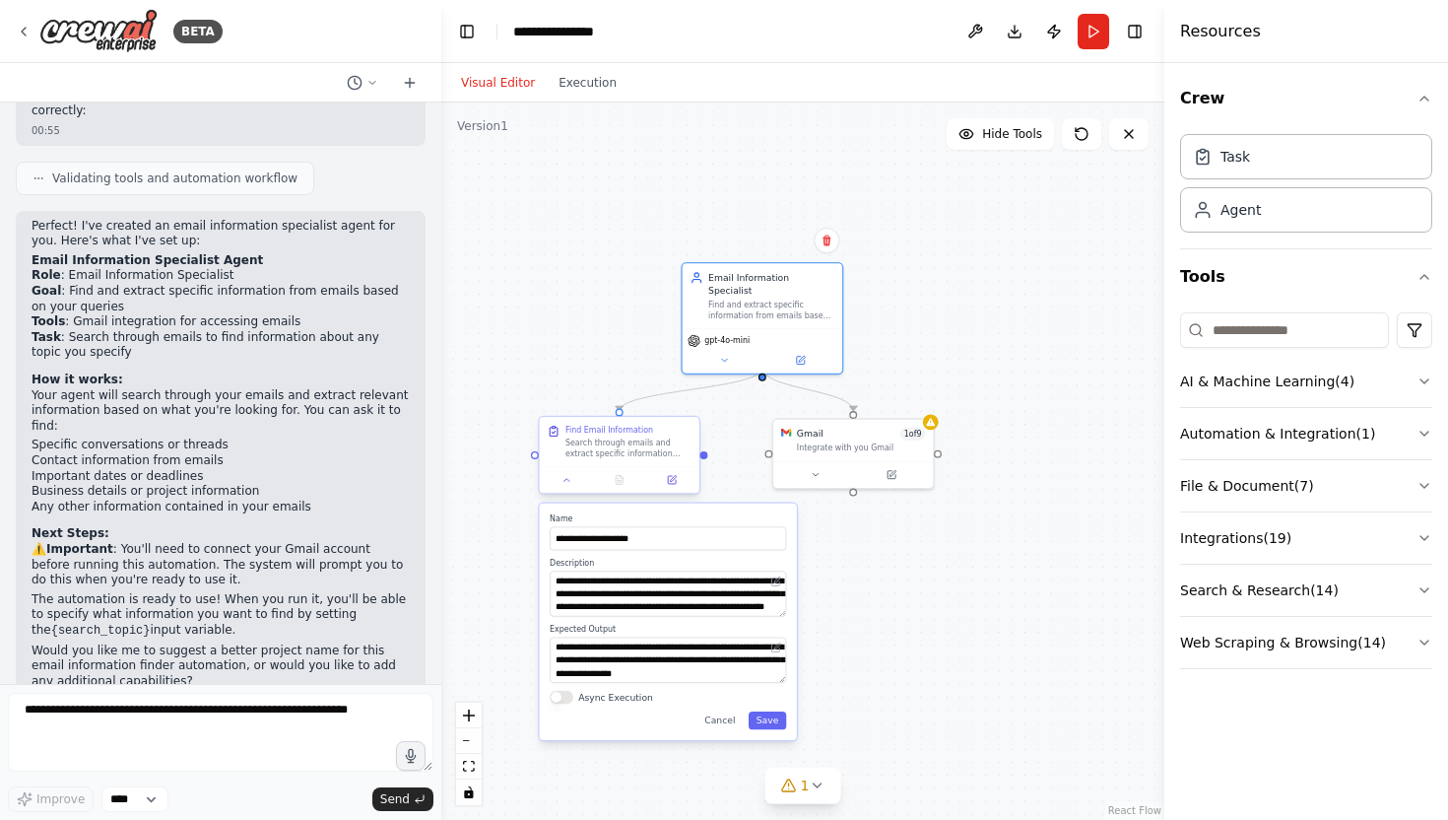
click at [566, 488] on div at bounding box center [620, 479] width 160 height 27
click at [565, 485] on button at bounding box center [567, 480] width 44 height 16
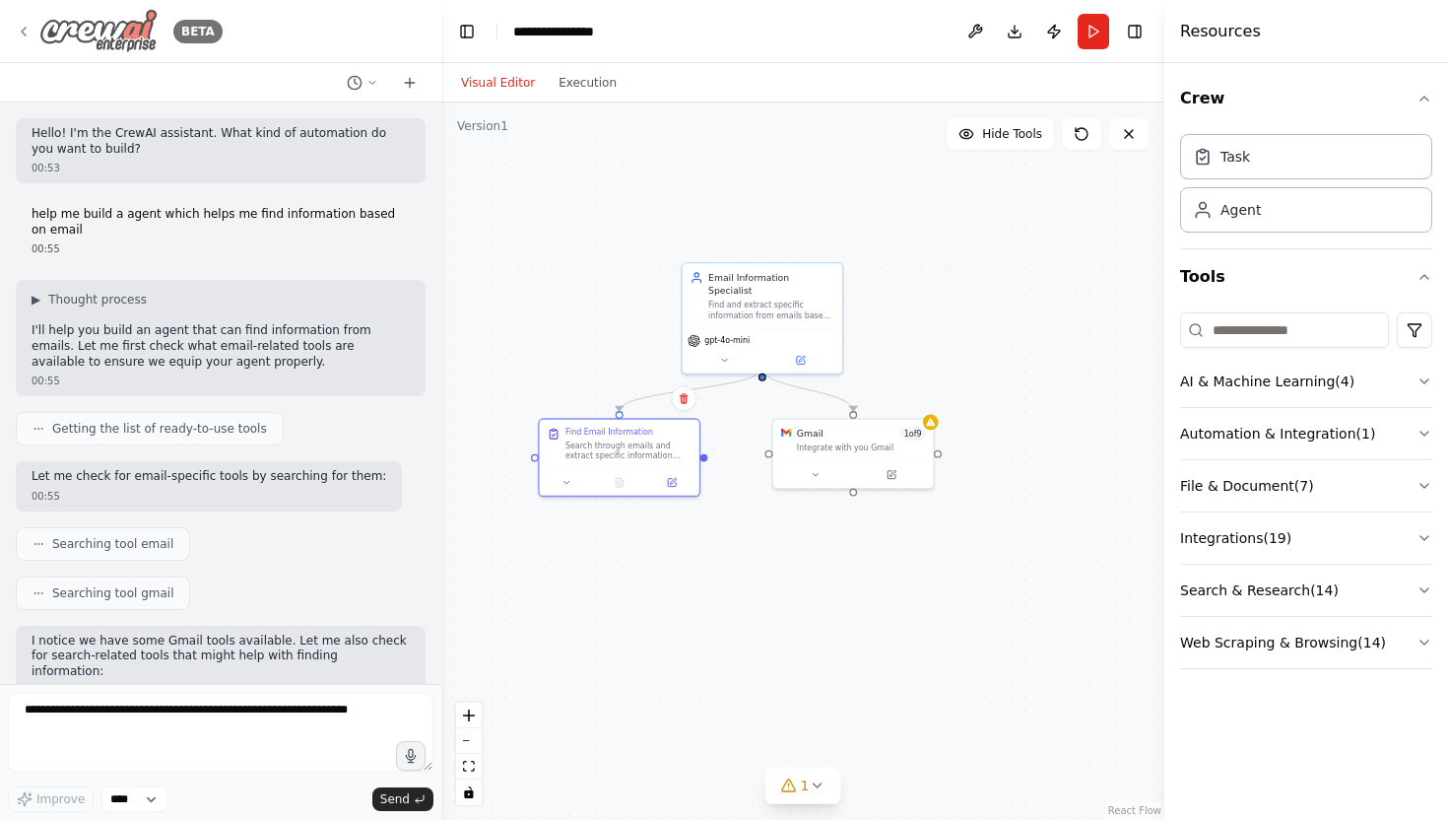
click at [18, 30] on icon at bounding box center [24, 32] width 16 height 16
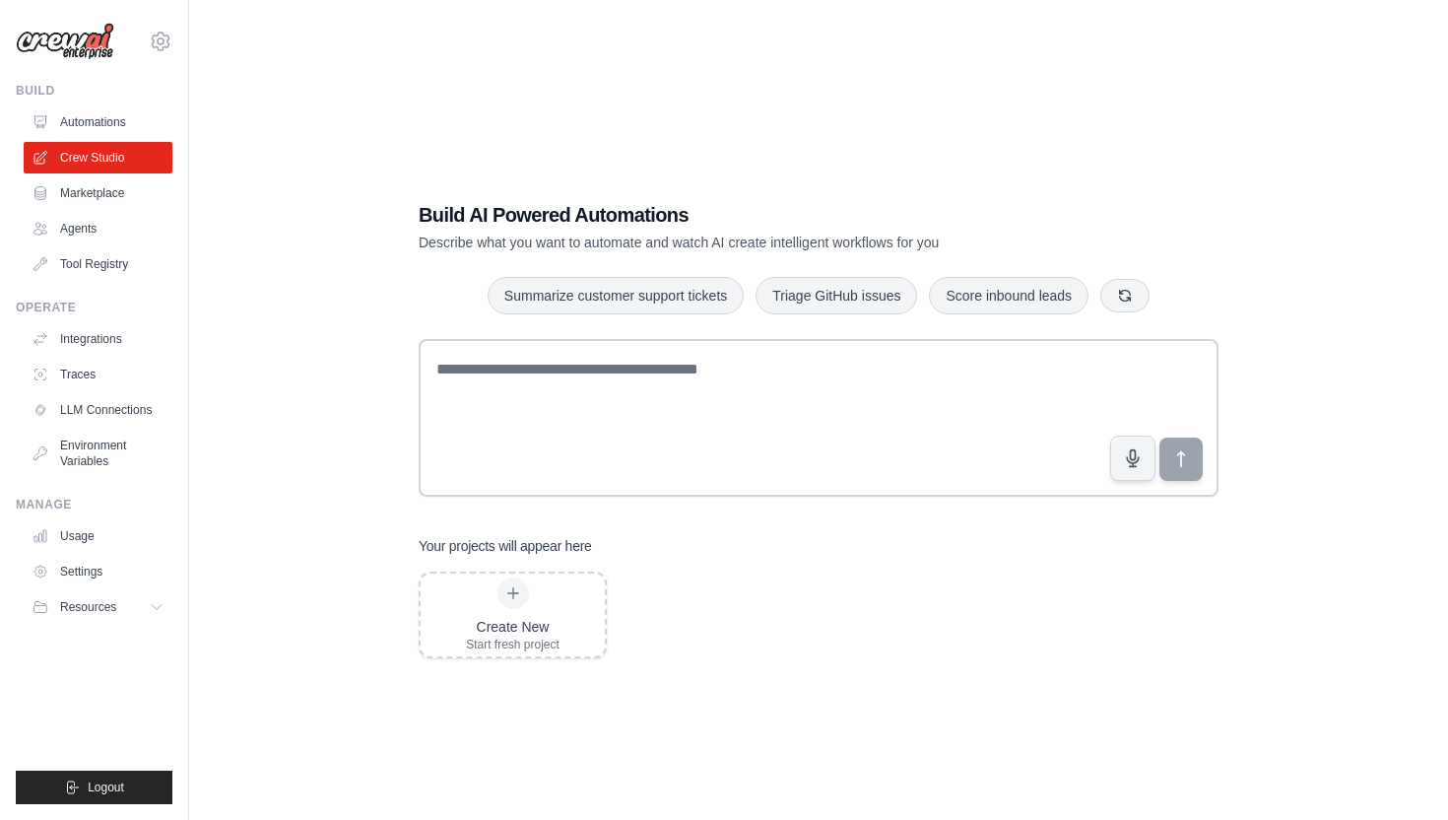
click at [751, 569] on div "Your projects will appear here Create New Start fresh project" at bounding box center [819, 597] width 800 height 122
click at [801, 639] on div "Create New Start fresh project" at bounding box center [819, 614] width 800 height 87
click at [114, 115] on link "Automations" at bounding box center [100, 122] width 149 height 32
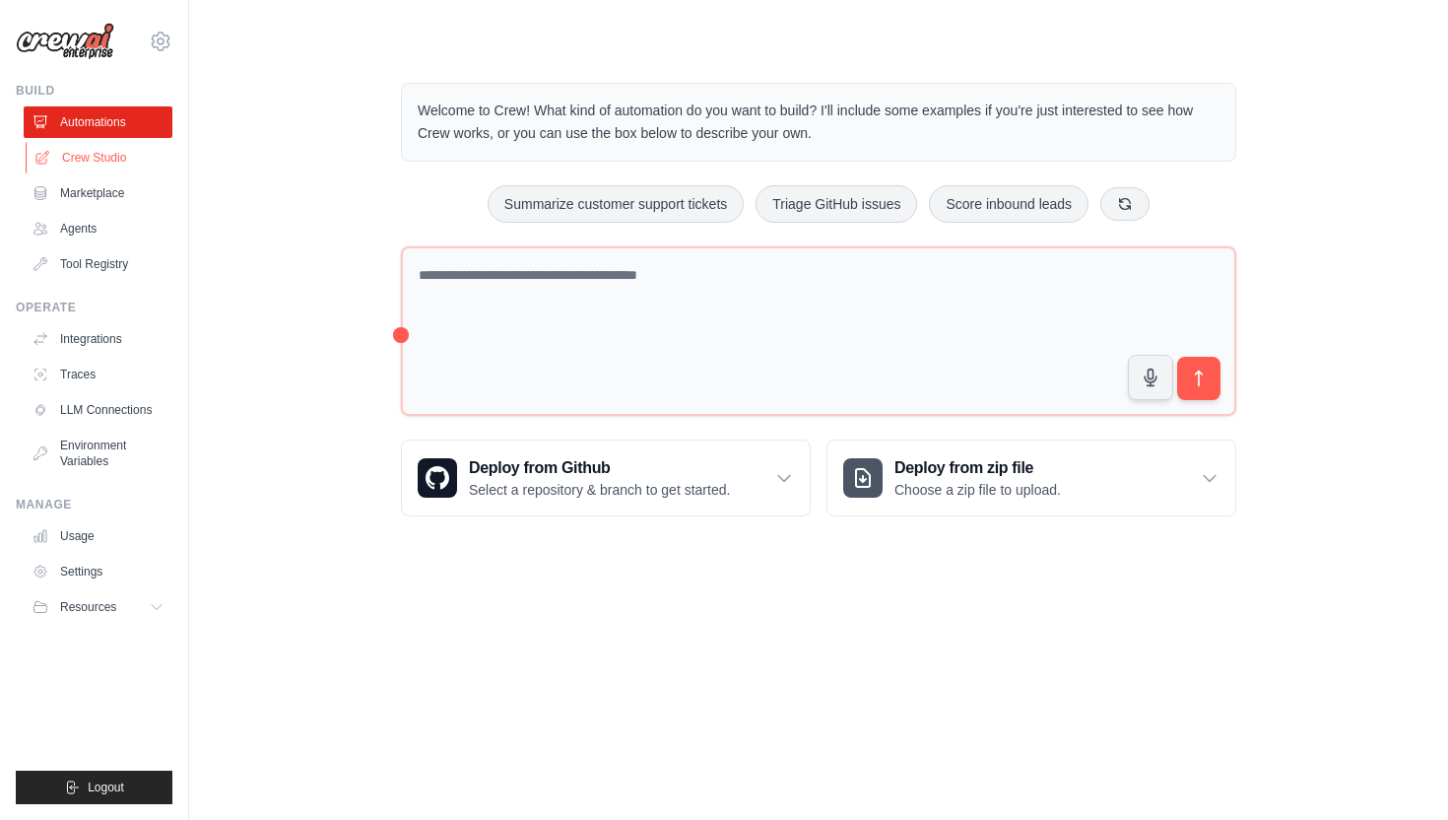
click at [99, 159] on link "Crew Studio" at bounding box center [100, 158] width 149 height 32
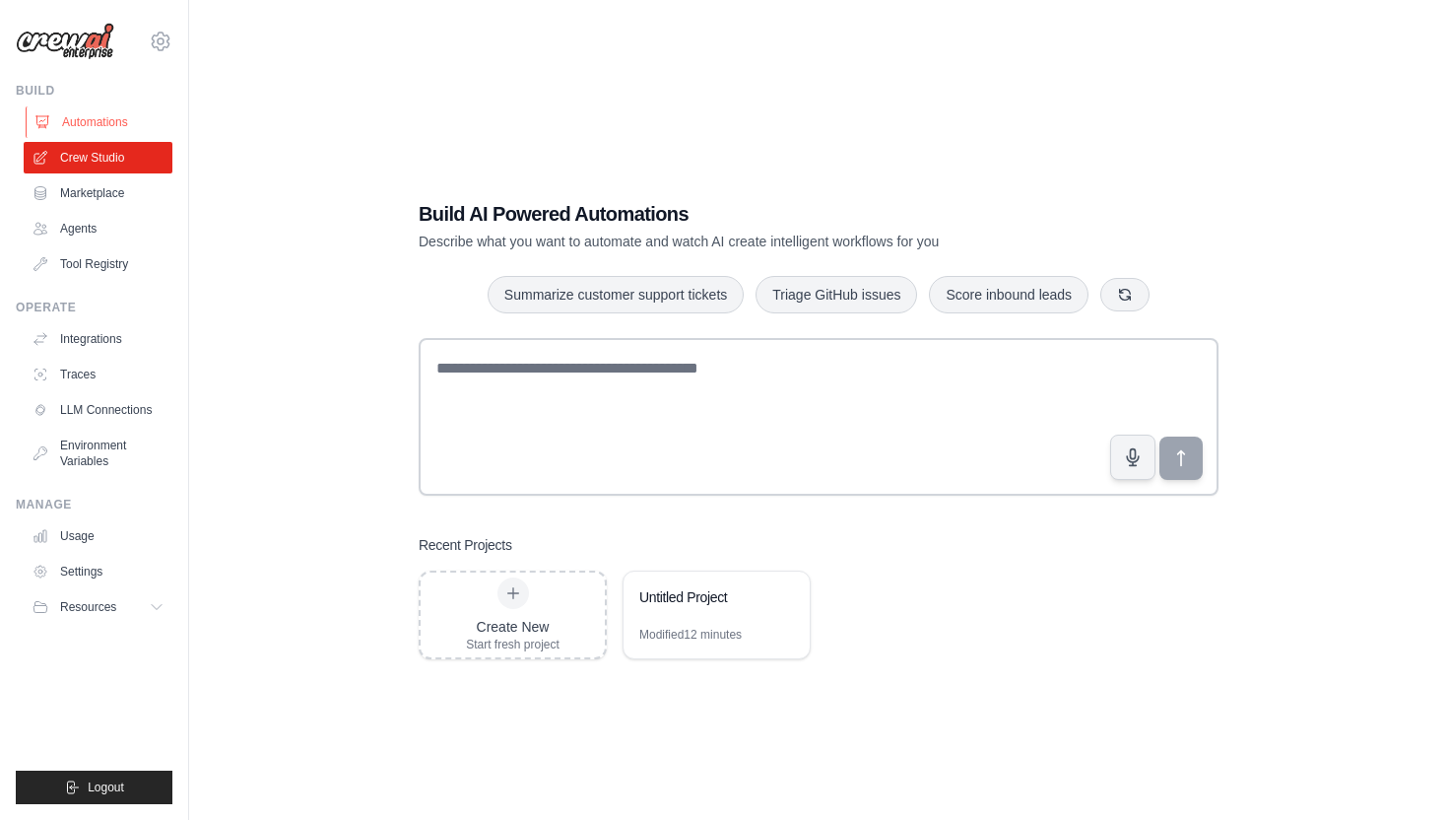
click at [105, 122] on link "Automations" at bounding box center [100, 122] width 149 height 32
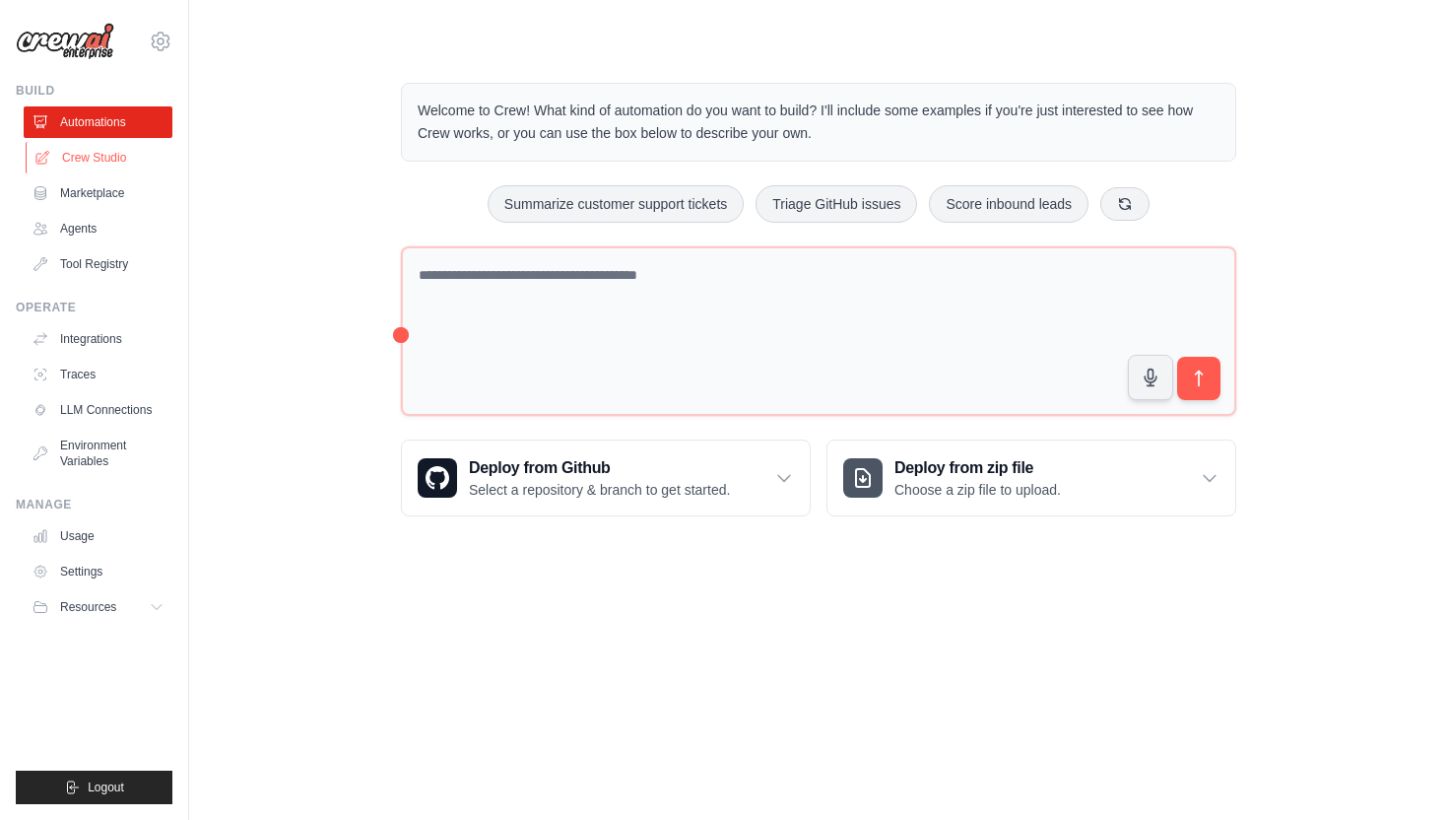
click at [99, 168] on link "Crew Studio" at bounding box center [100, 158] width 149 height 32
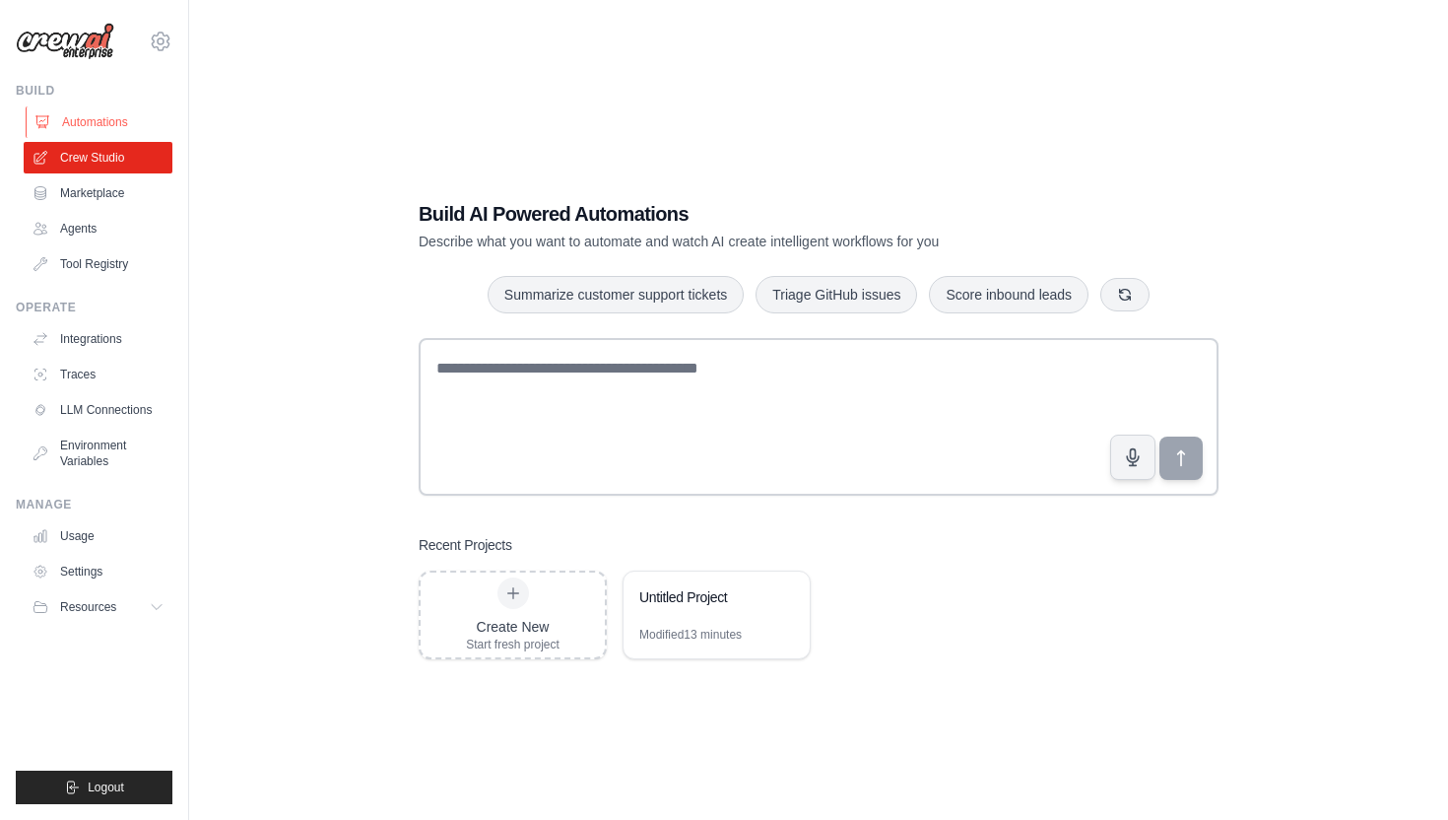
click at [95, 114] on link "Automations" at bounding box center [100, 122] width 149 height 32
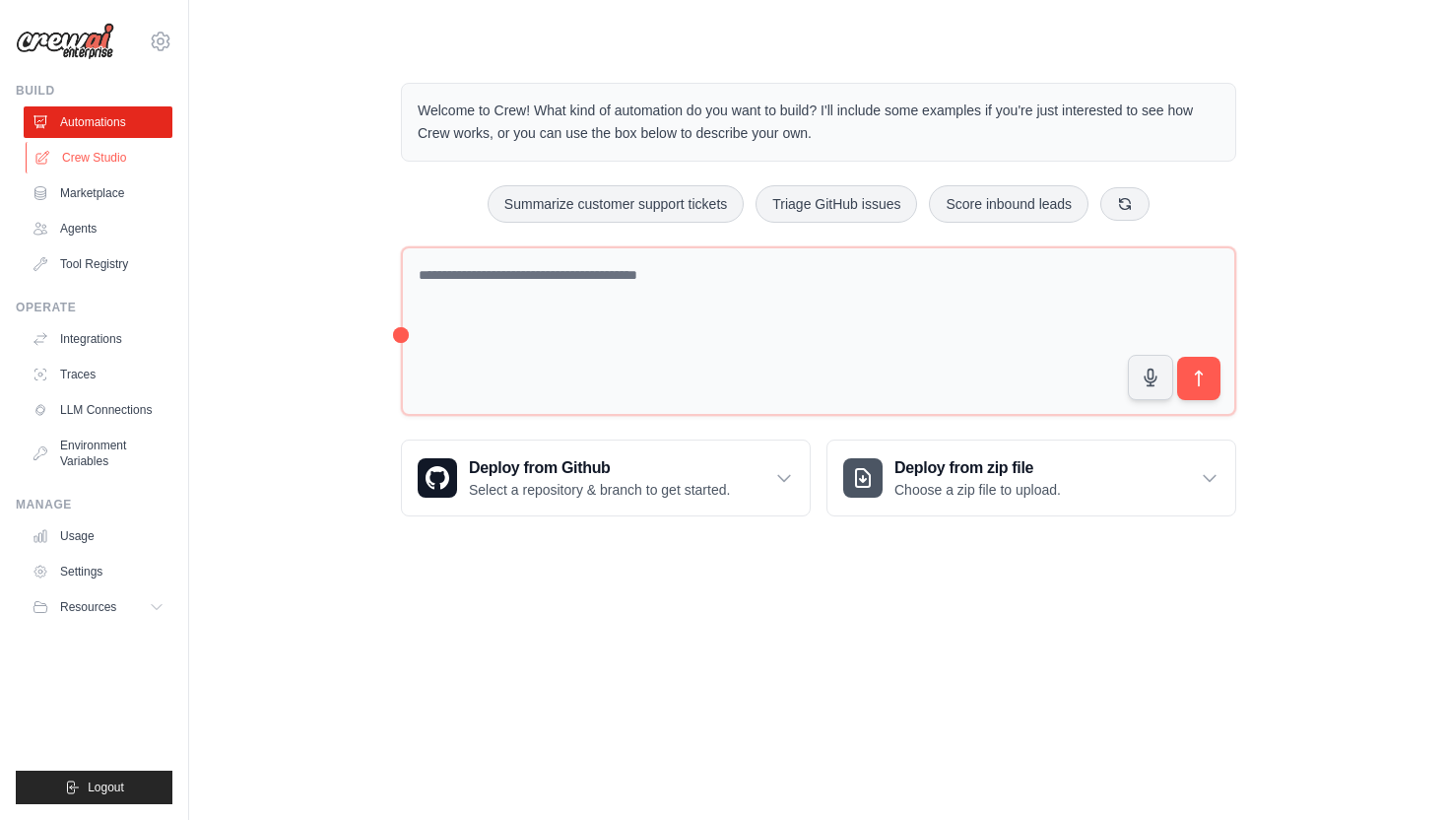
click at [95, 160] on link "Crew Studio" at bounding box center [100, 158] width 149 height 32
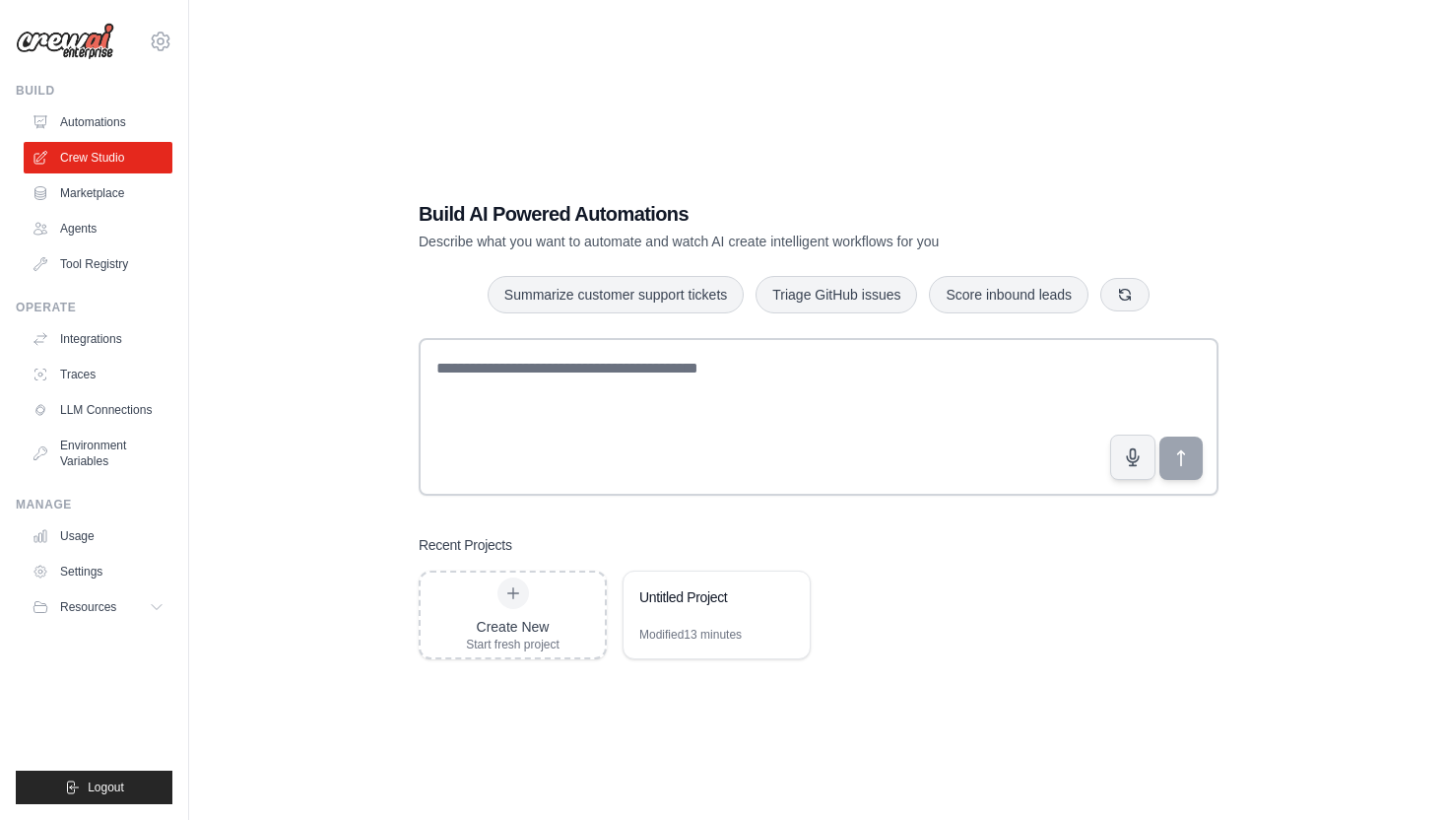
click at [396, 238] on div "Build AI Powered Automations Describe what you want to automate and watch AI cr…" at bounding box center [818, 429] width 847 height 522
click at [524, 586] on div at bounding box center [514, 593] width 32 height 32
click at [371, 160] on div "Build AI Powered Automations Describe what you want to automate and watch AI cr…" at bounding box center [819, 430] width 1196 height 820
click at [100, 116] on link "Automations" at bounding box center [100, 122] width 149 height 32
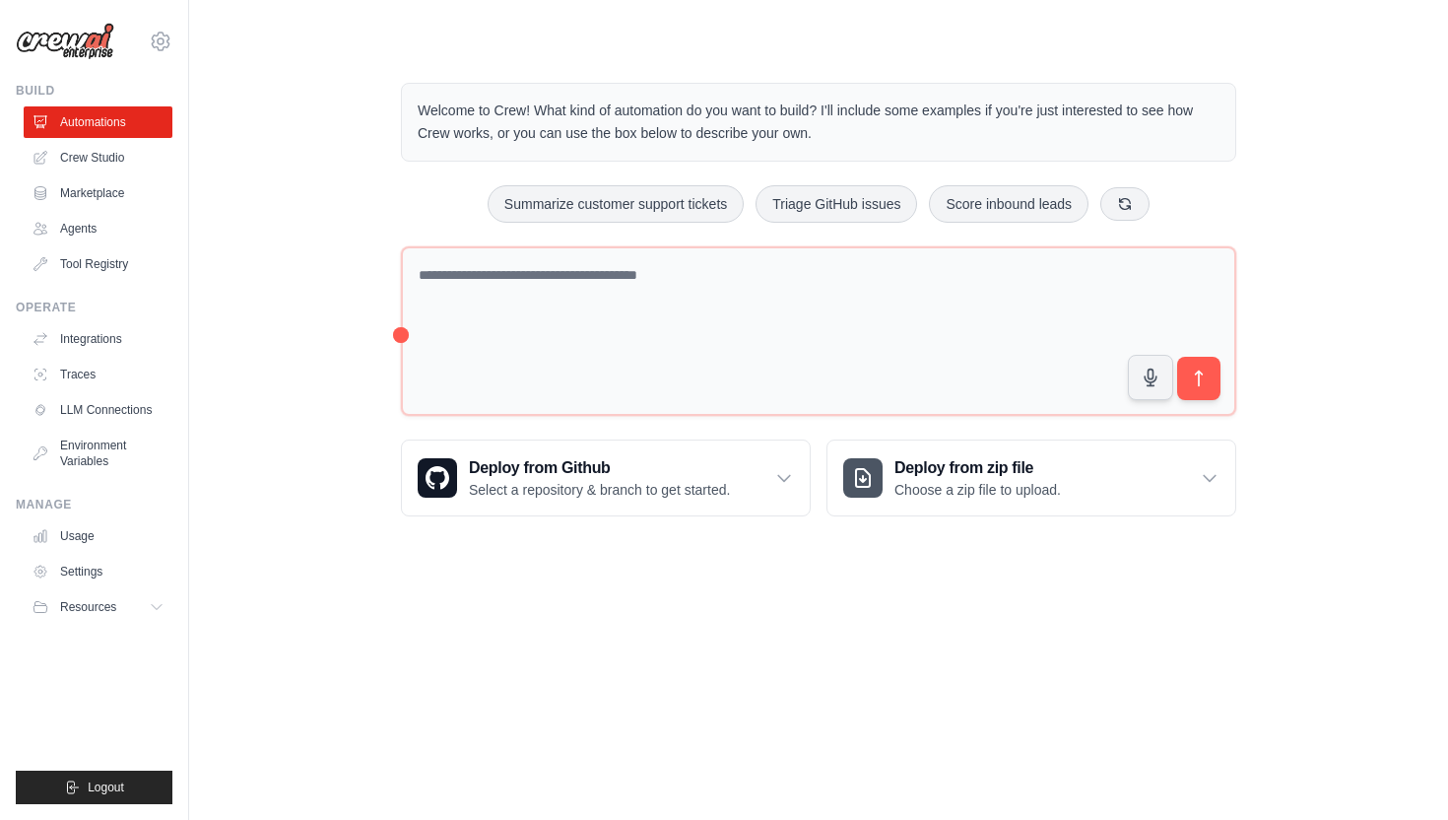
click at [618, 594] on body "[EMAIL_ADDRESS][DOMAIN_NAME] Settings Build Automations Crew Studio" at bounding box center [724, 410] width 1448 height 820
click at [128, 150] on link "Crew Studio" at bounding box center [100, 158] width 149 height 32
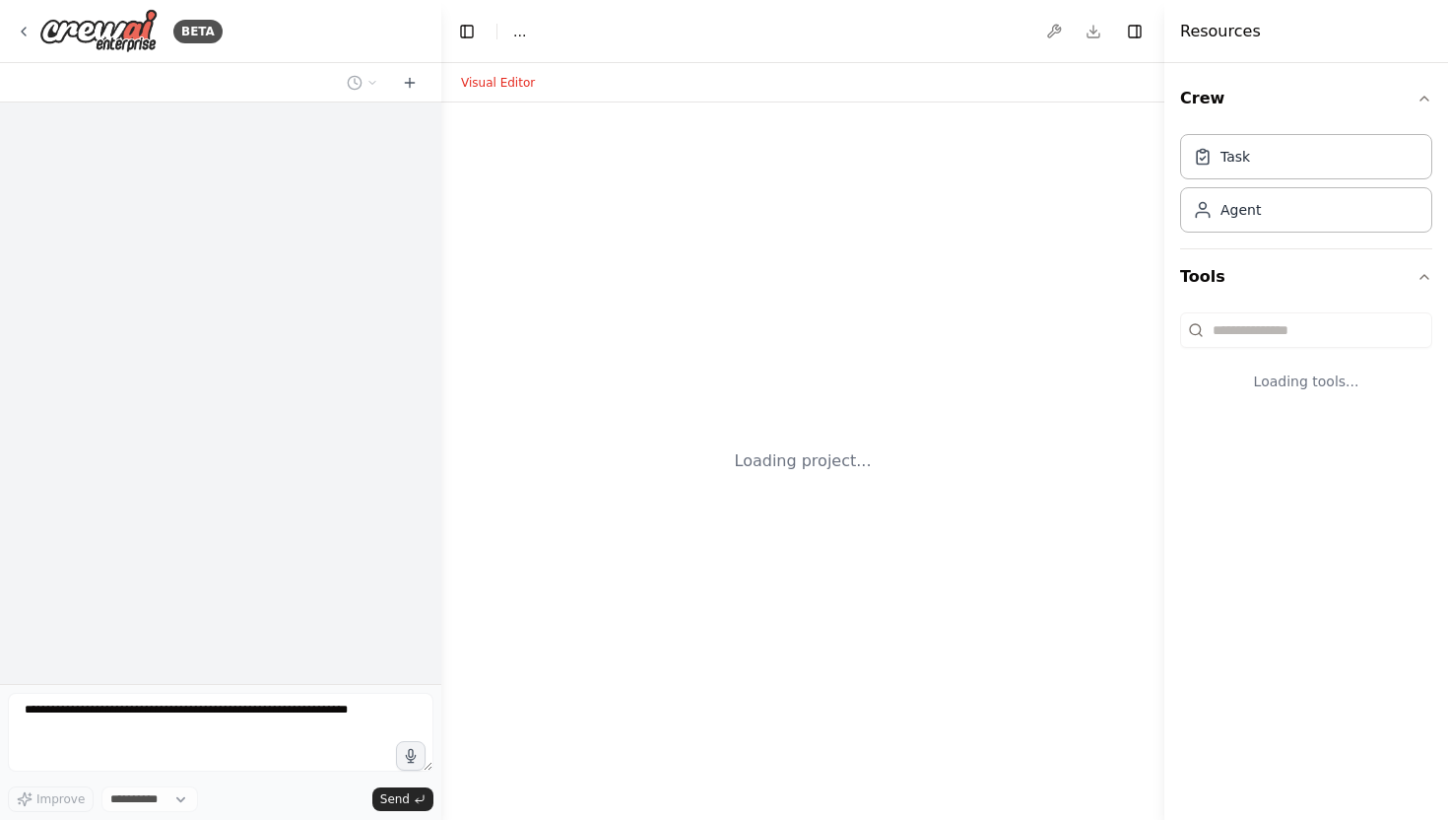
select select "****"
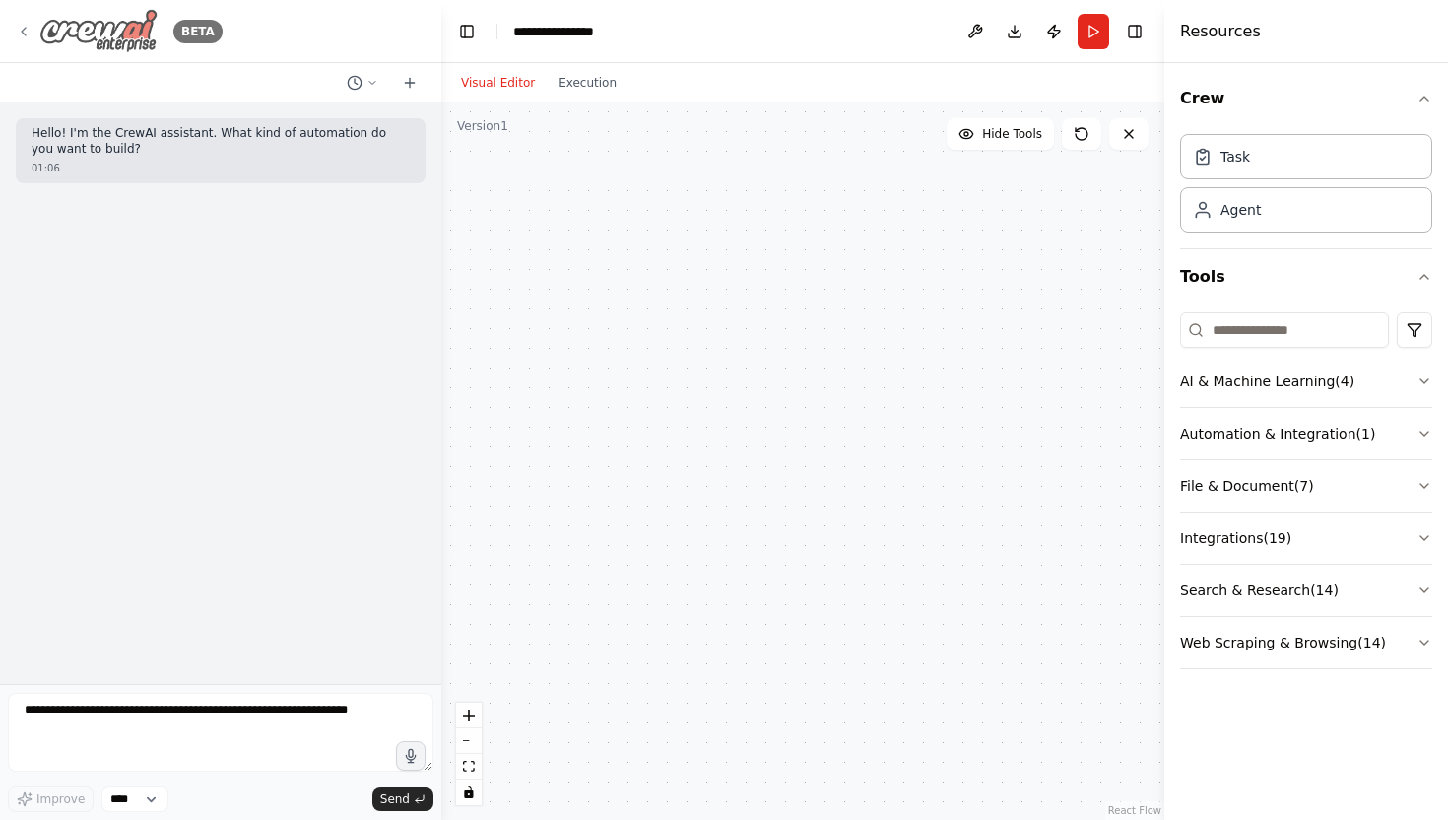
click at [25, 29] on icon at bounding box center [24, 32] width 16 height 16
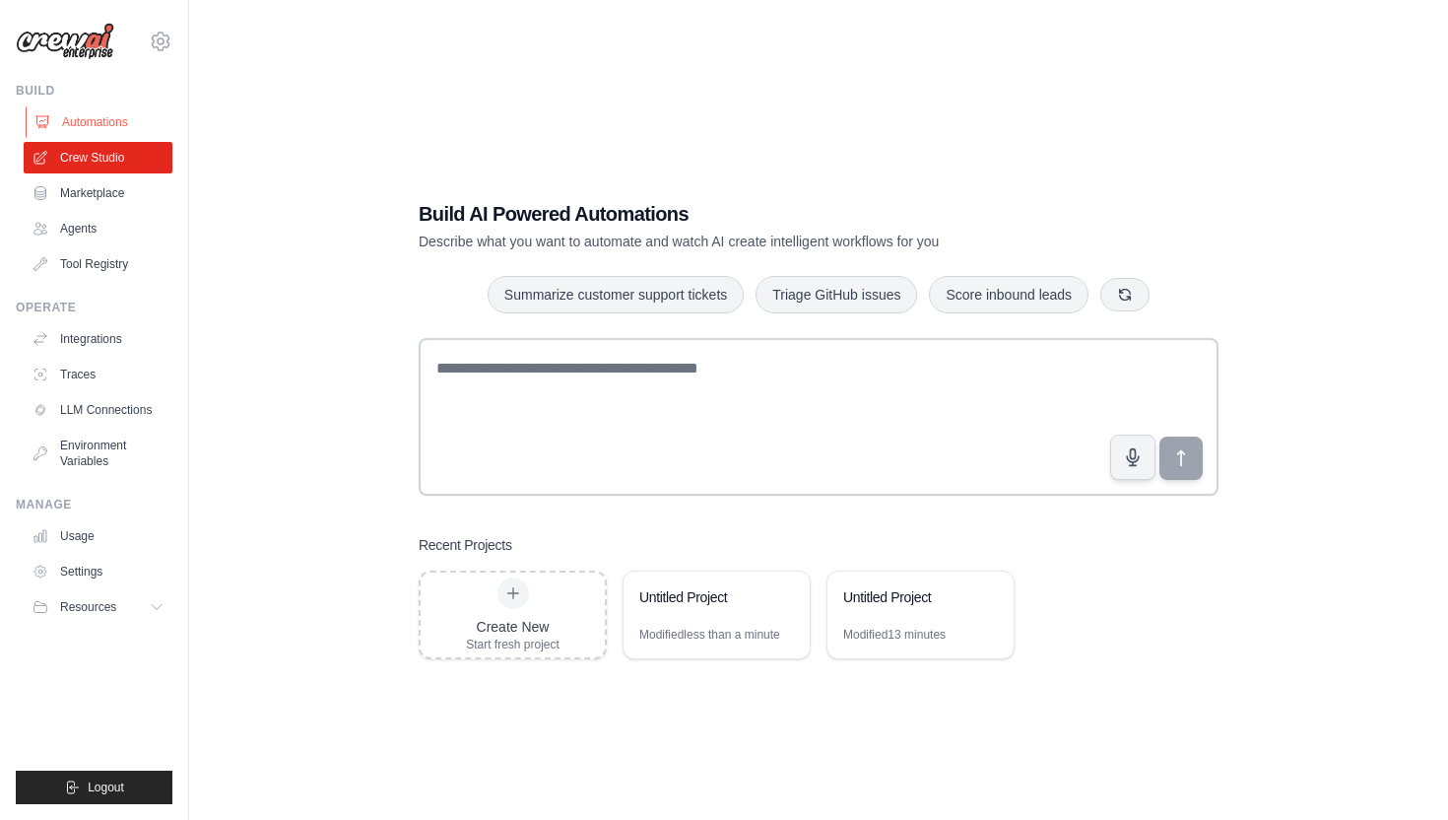
click at [117, 111] on link "Automations" at bounding box center [100, 122] width 149 height 32
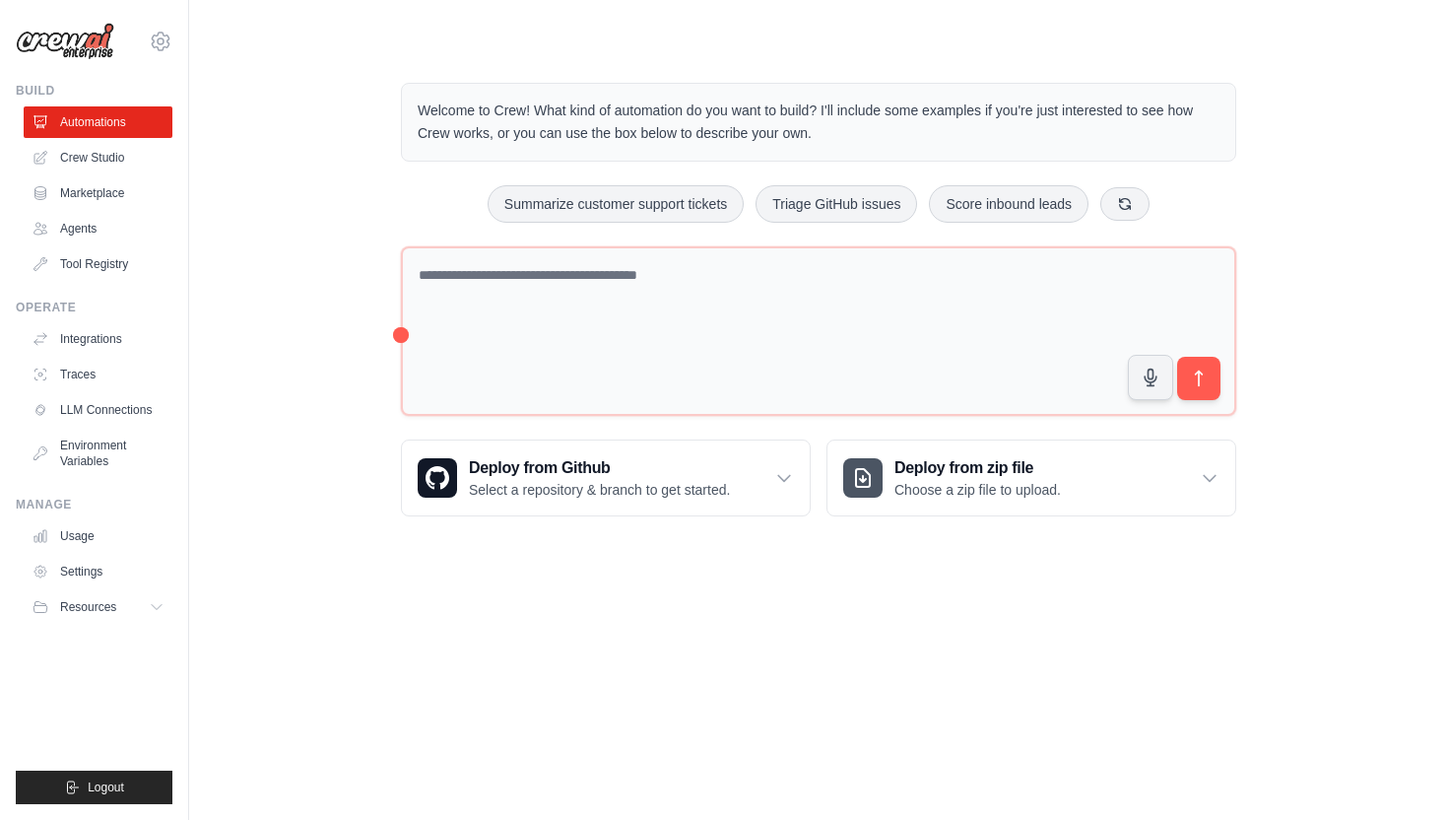
click at [343, 308] on div "Welcome to Crew! What kind of automation do you want to build? I'll include som…" at bounding box center [819, 299] width 1196 height 497
click at [93, 453] on link "Environment Variables" at bounding box center [100, 453] width 149 height 47
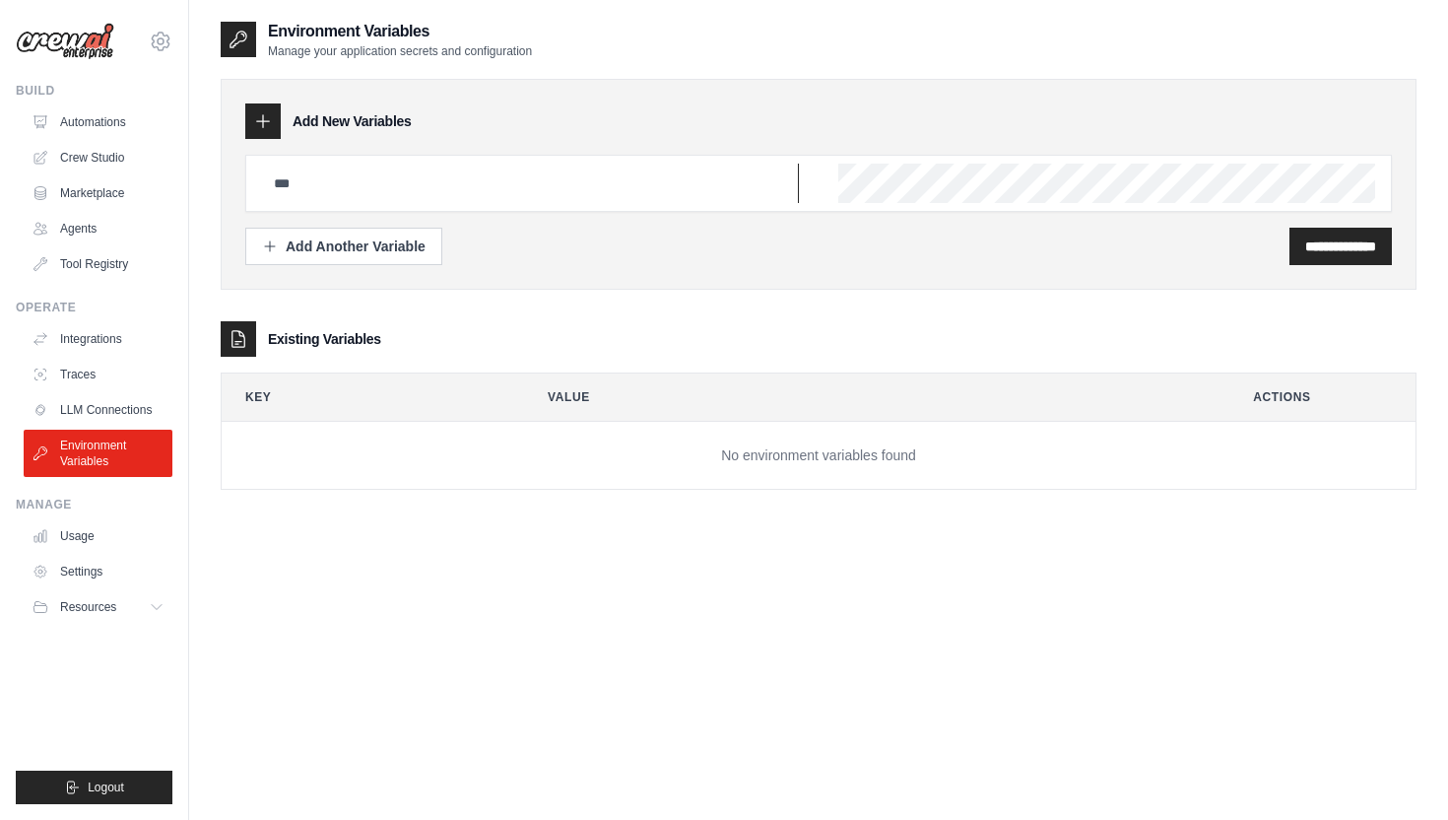
click at [432, 189] on input "text" at bounding box center [530, 183] width 537 height 39
click at [438, 172] on input "text" at bounding box center [530, 183] width 537 height 39
click at [697, 193] on input "text" at bounding box center [530, 183] width 537 height 39
